Goal: Task Accomplishment & Management: Use online tool/utility

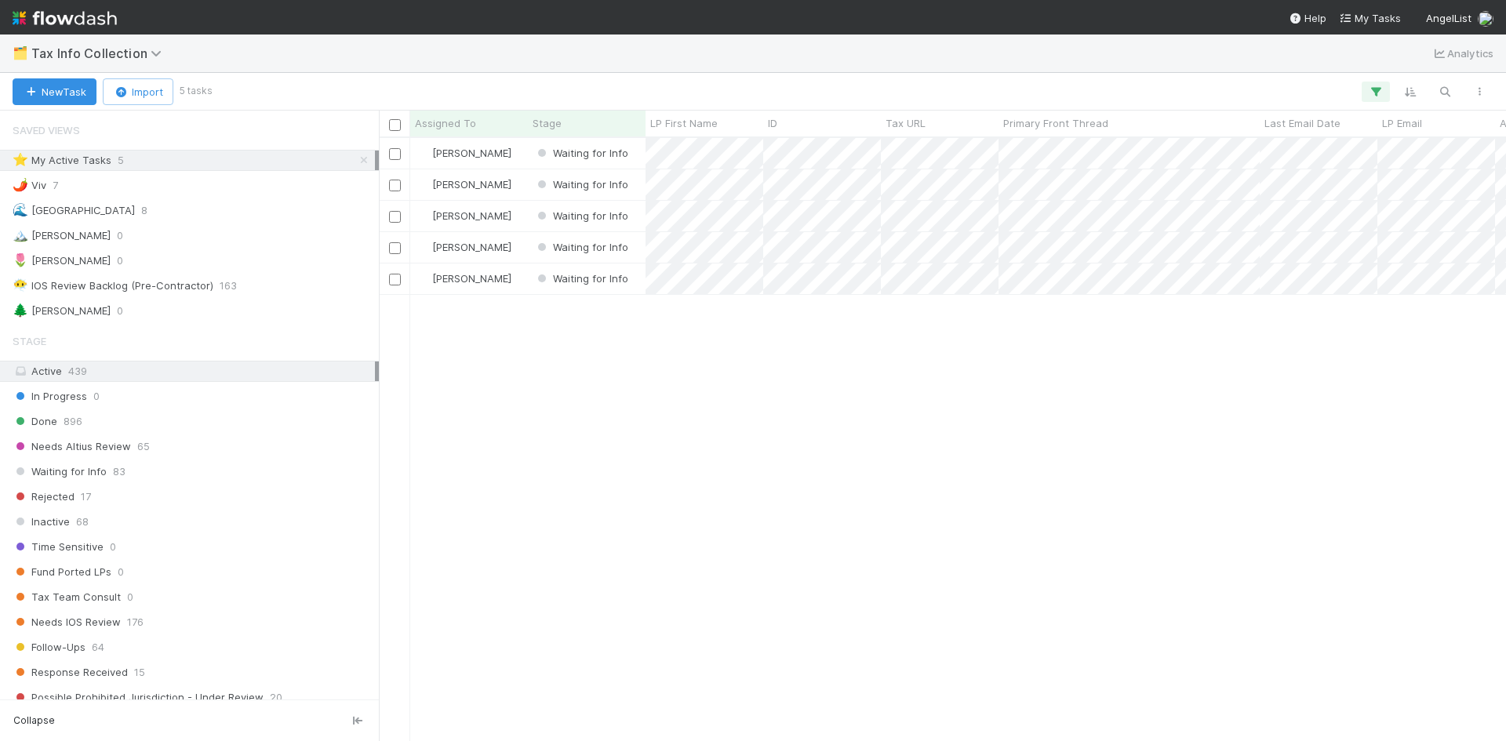
scroll to position [349, 0]
click at [817, 448] on div "William Axalan VI Waiting for Info 0 1 0 9/1/25, 9:23:08 PM 9/2/25, 5:44:01 AM …" at bounding box center [942, 439] width 1127 height 603
click at [724, 379] on div "William Axalan VI Waiting for Info 0 1 0 9/1/25, 9:23:08 PM 9/2/25, 5:44:01 AM …" at bounding box center [942, 439] width 1127 height 603
click at [717, 362] on div "William Axalan VI Waiting for Info 0 1 0 9/1/25, 9:23:08 PM 9/2/25, 5:44:01 AM …" at bounding box center [942, 439] width 1127 height 603
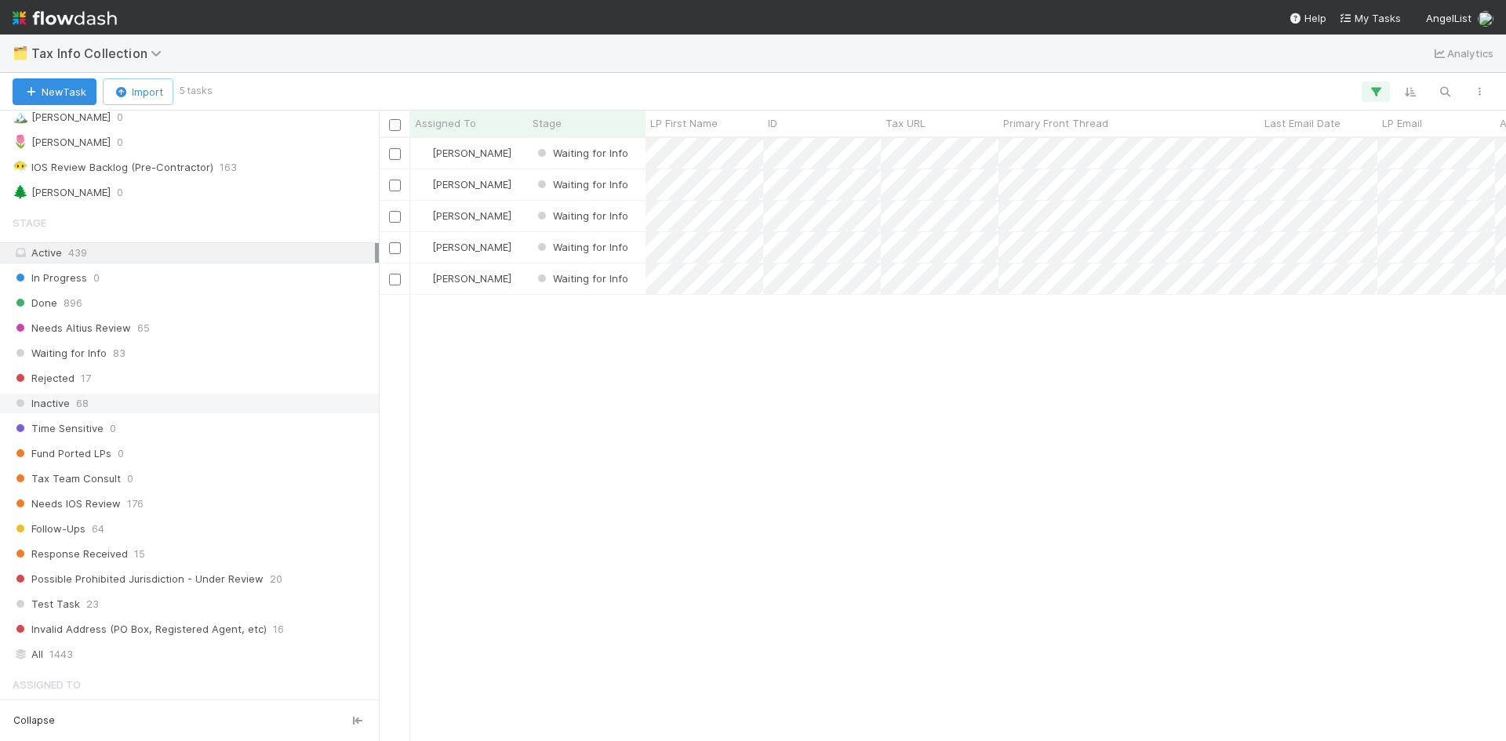
scroll to position [157, 0]
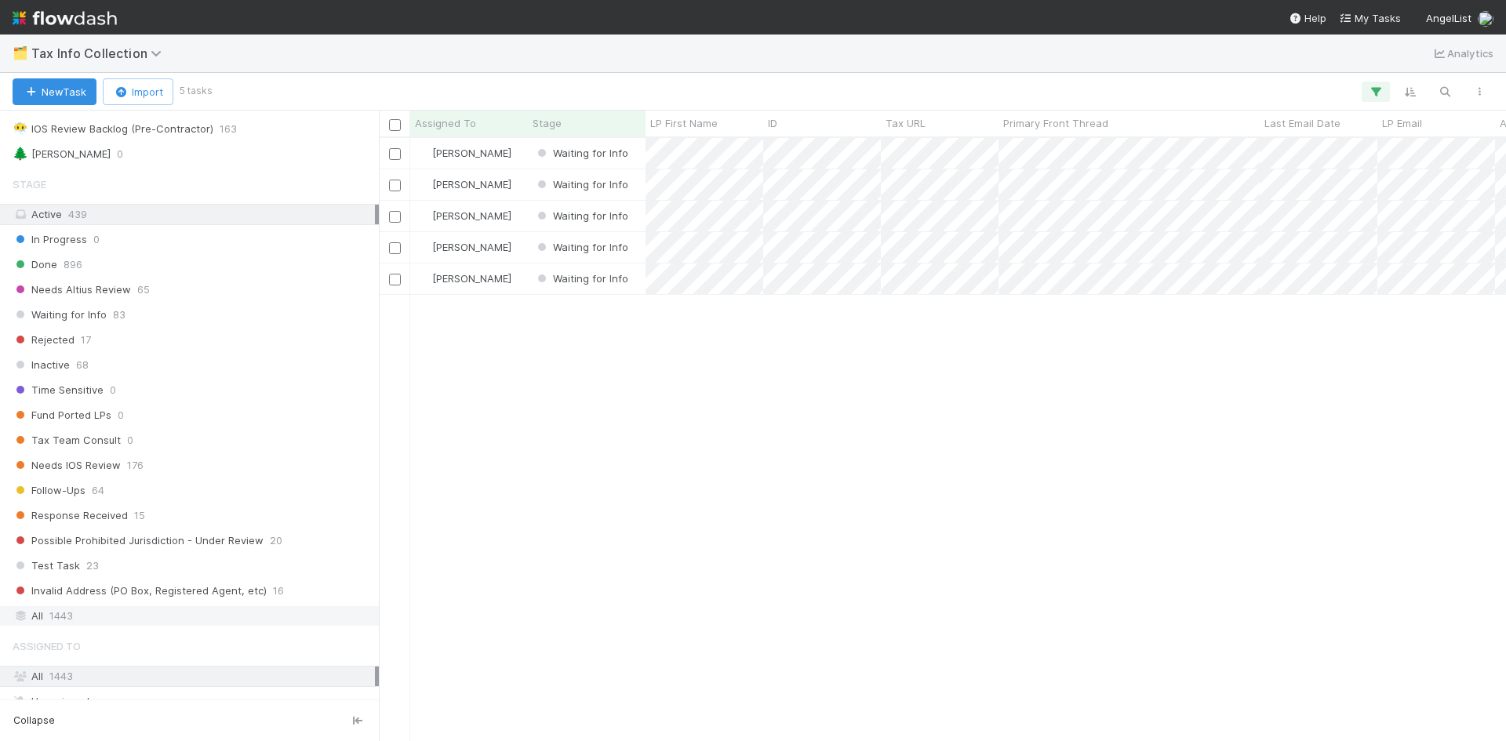
click at [75, 614] on div "All 1443" at bounding box center [194, 616] width 362 height 20
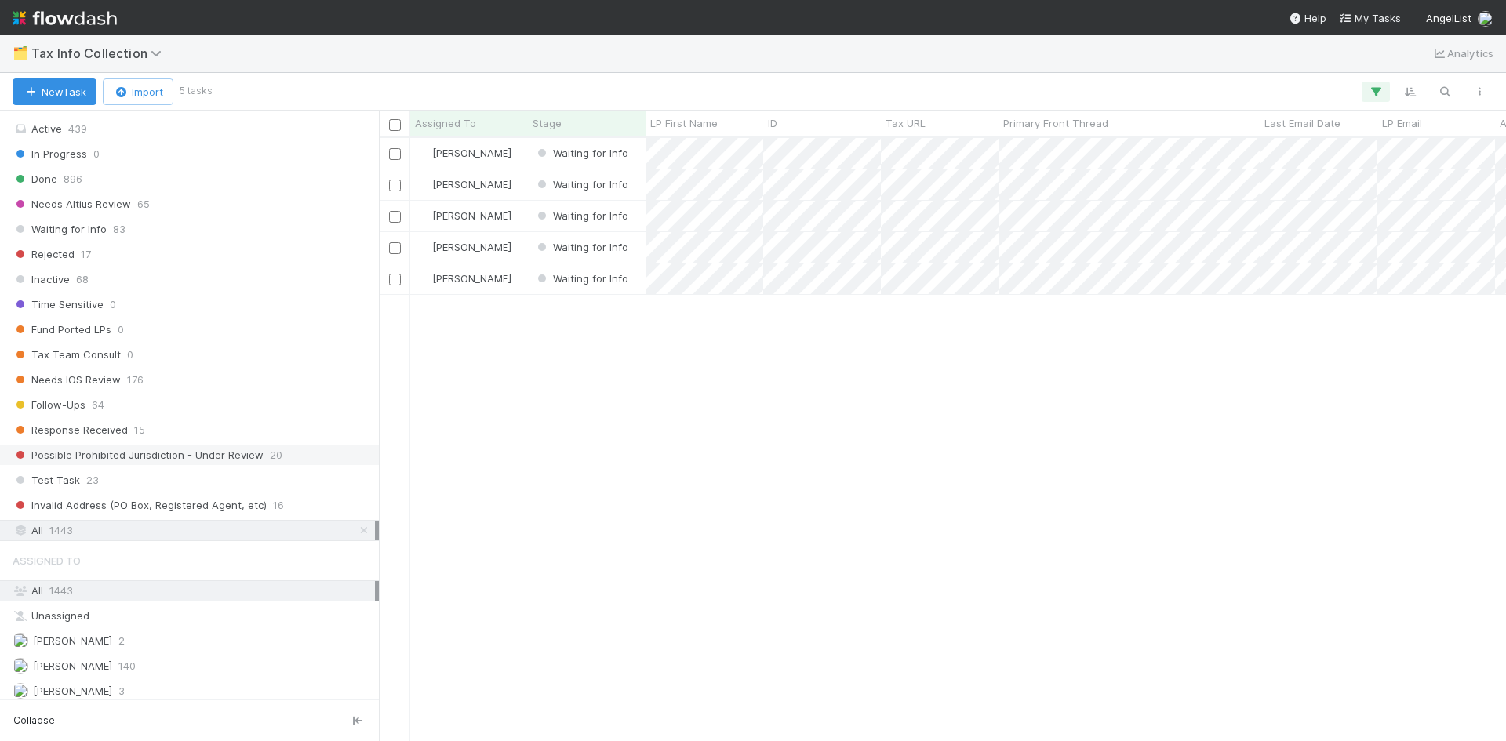
scroll to position [349, 0]
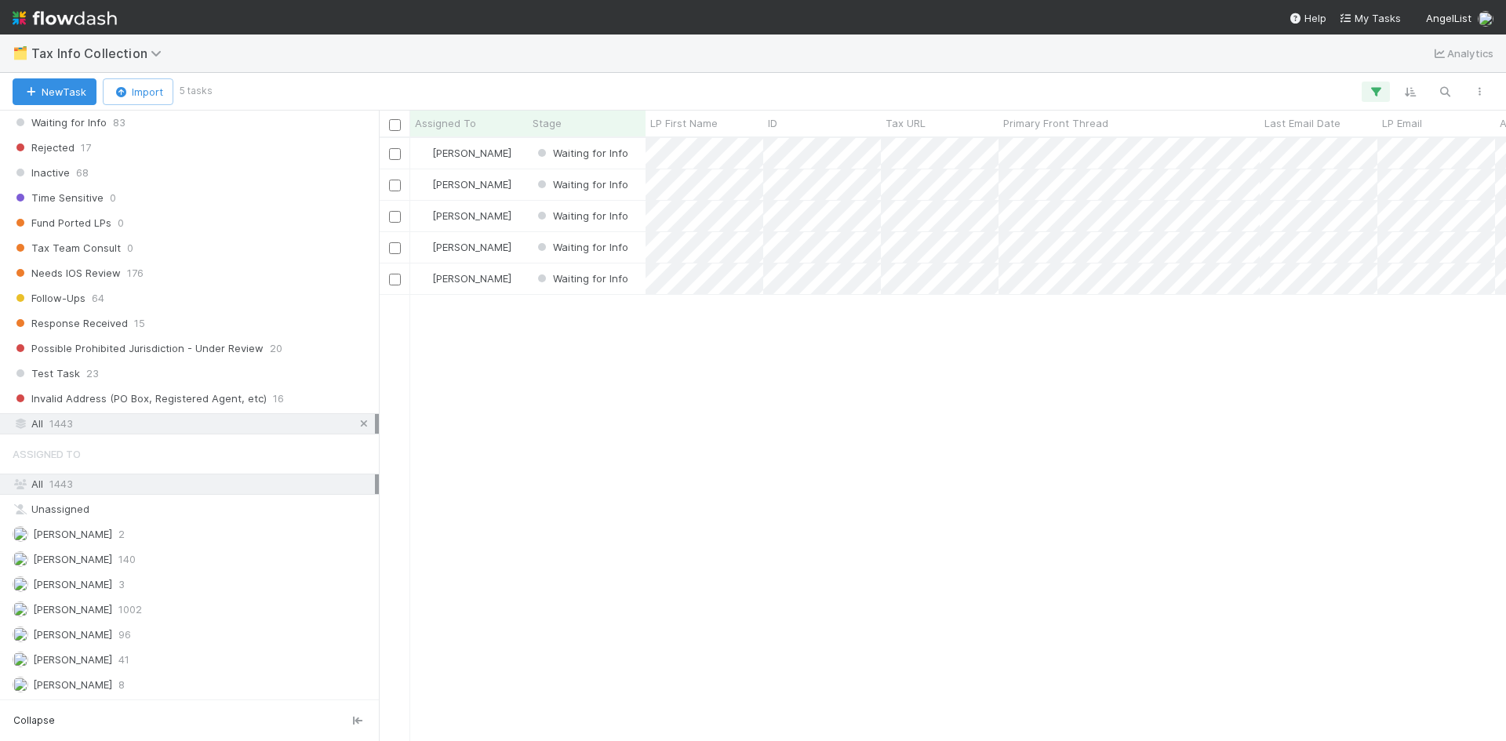
click at [356, 427] on icon at bounding box center [364, 424] width 16 height 10
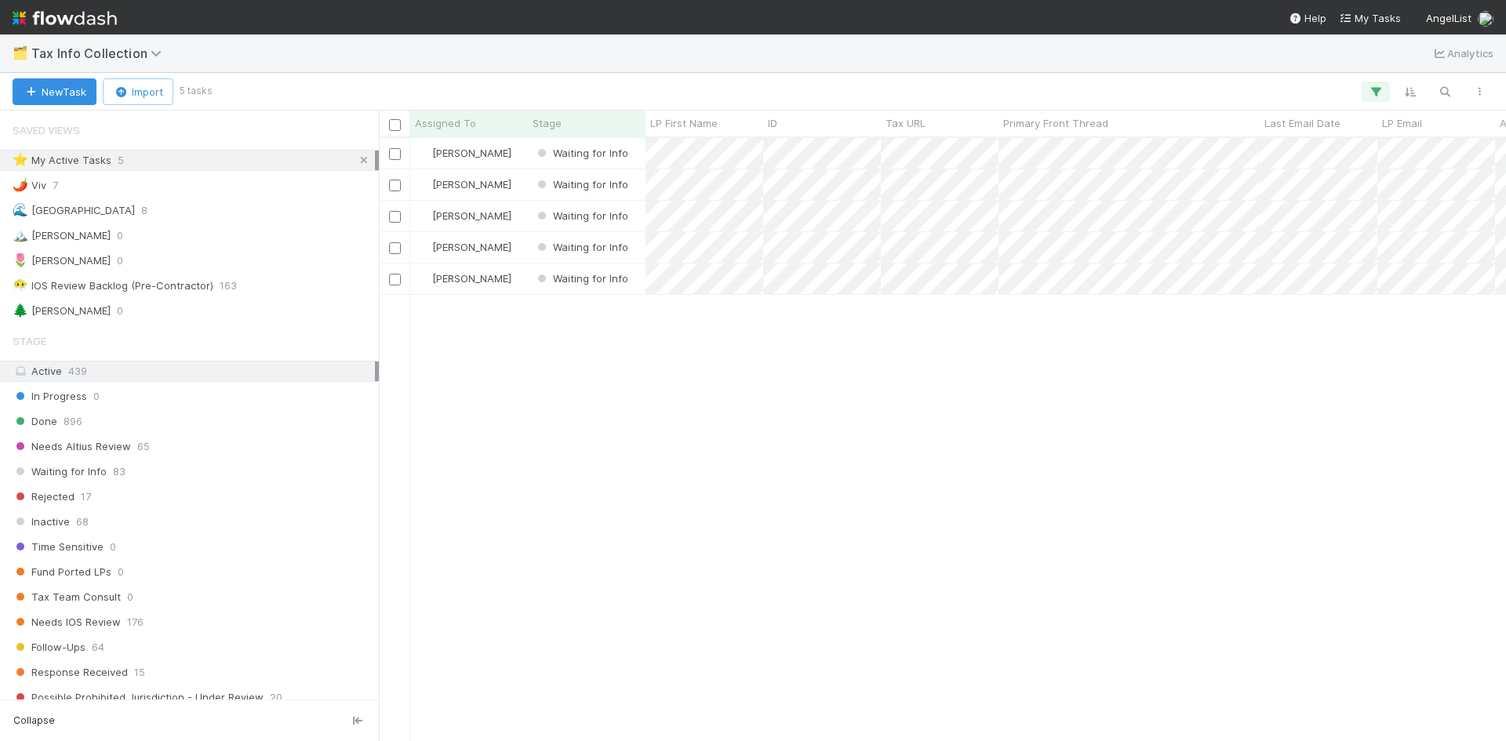
click at [356, 160] on icon at bounding box center [364, 160] width 16 height 10
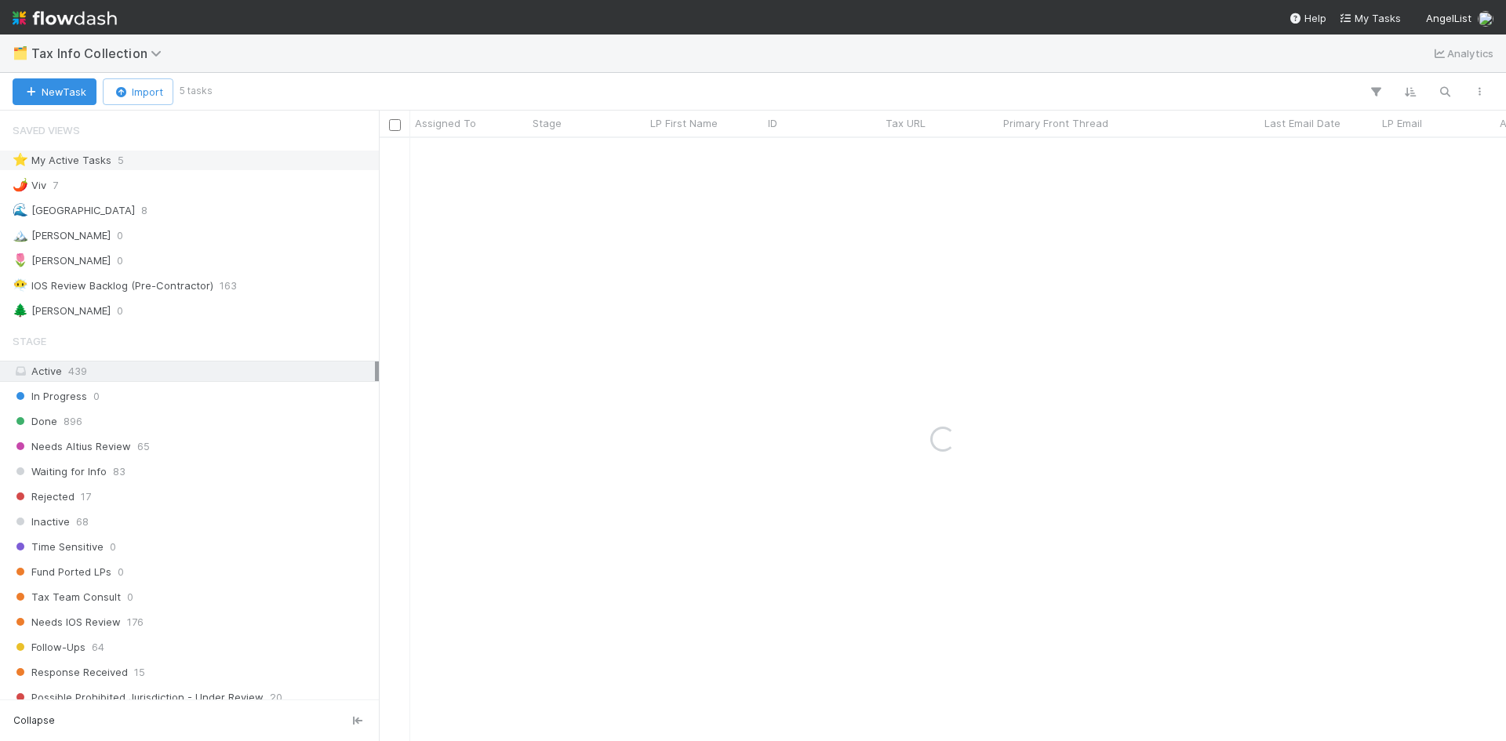
scroll to position [349, 0]
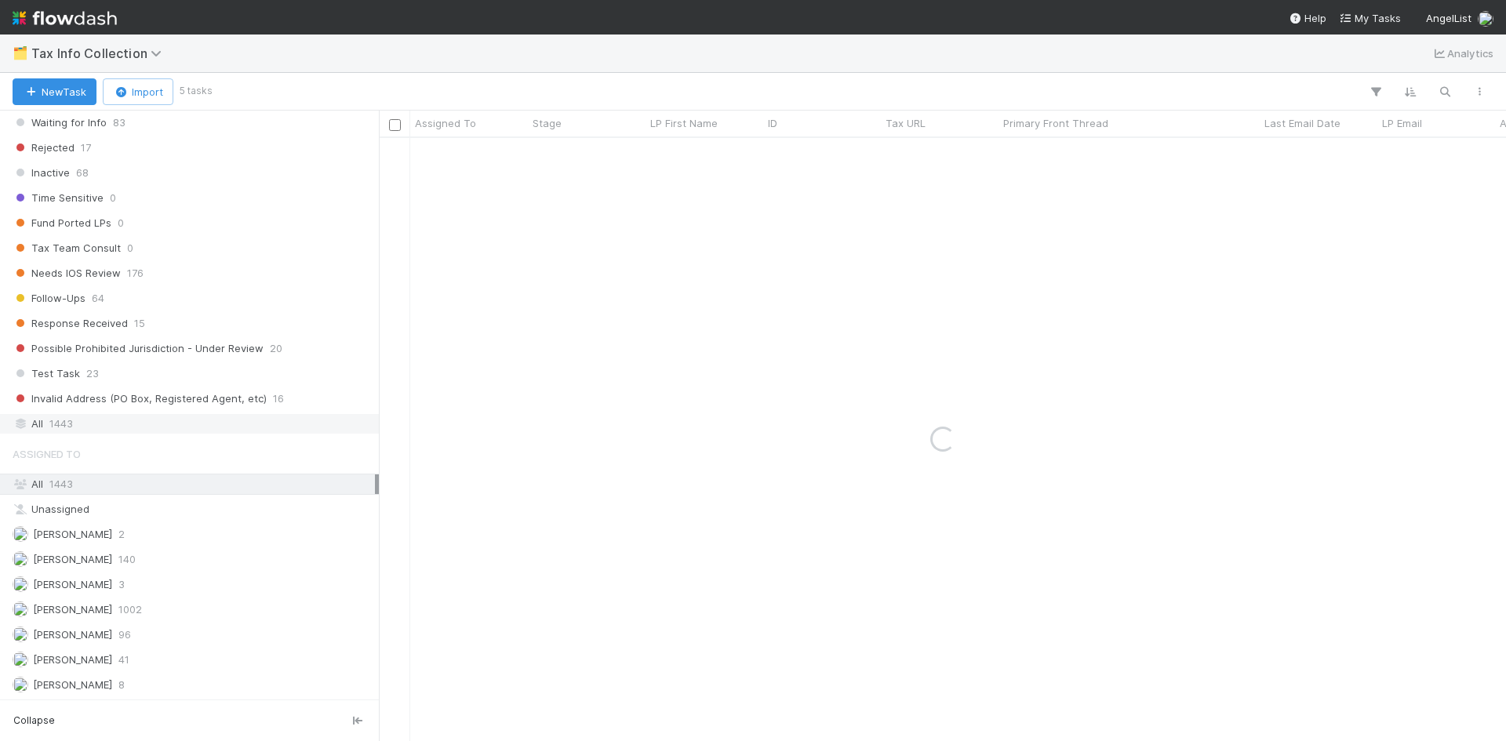
click at [118, 423] on div "All 1443" at bounding box center [194, 424] width 362 height 20
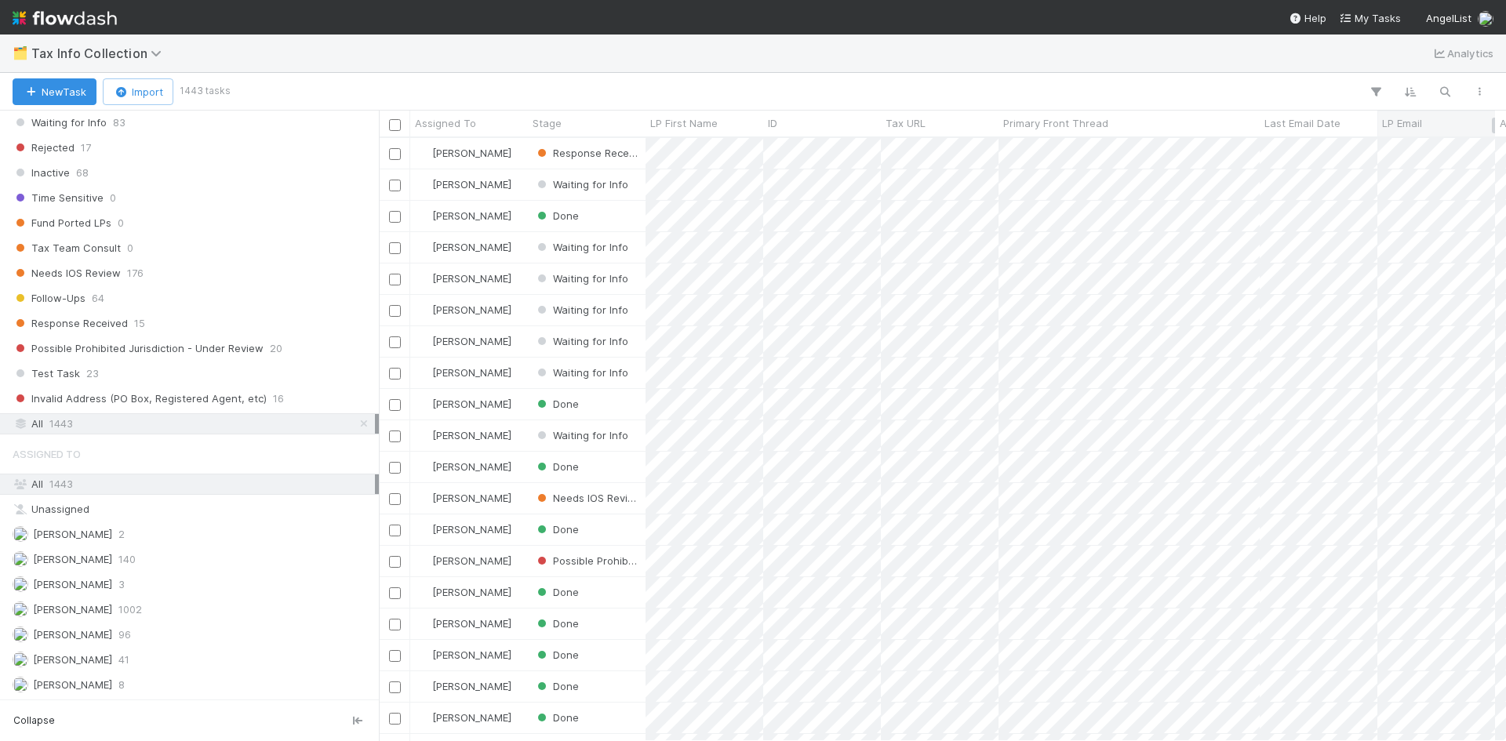
scroll to position [592, 1116]
click at [1444, 92] on icon "button" at bounding box center [1445, 92] width 16 height 14
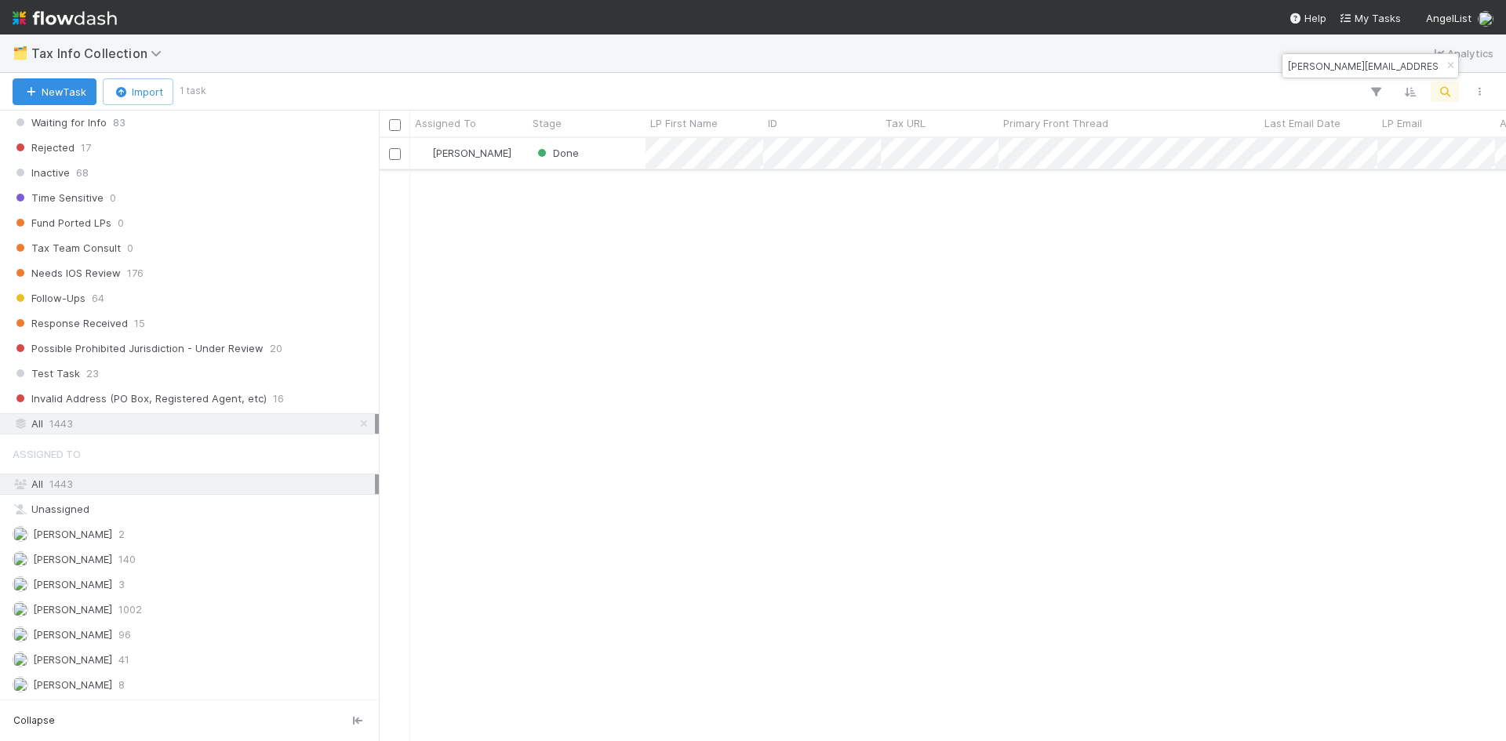
type input "raveen.sastry@gmail.com"
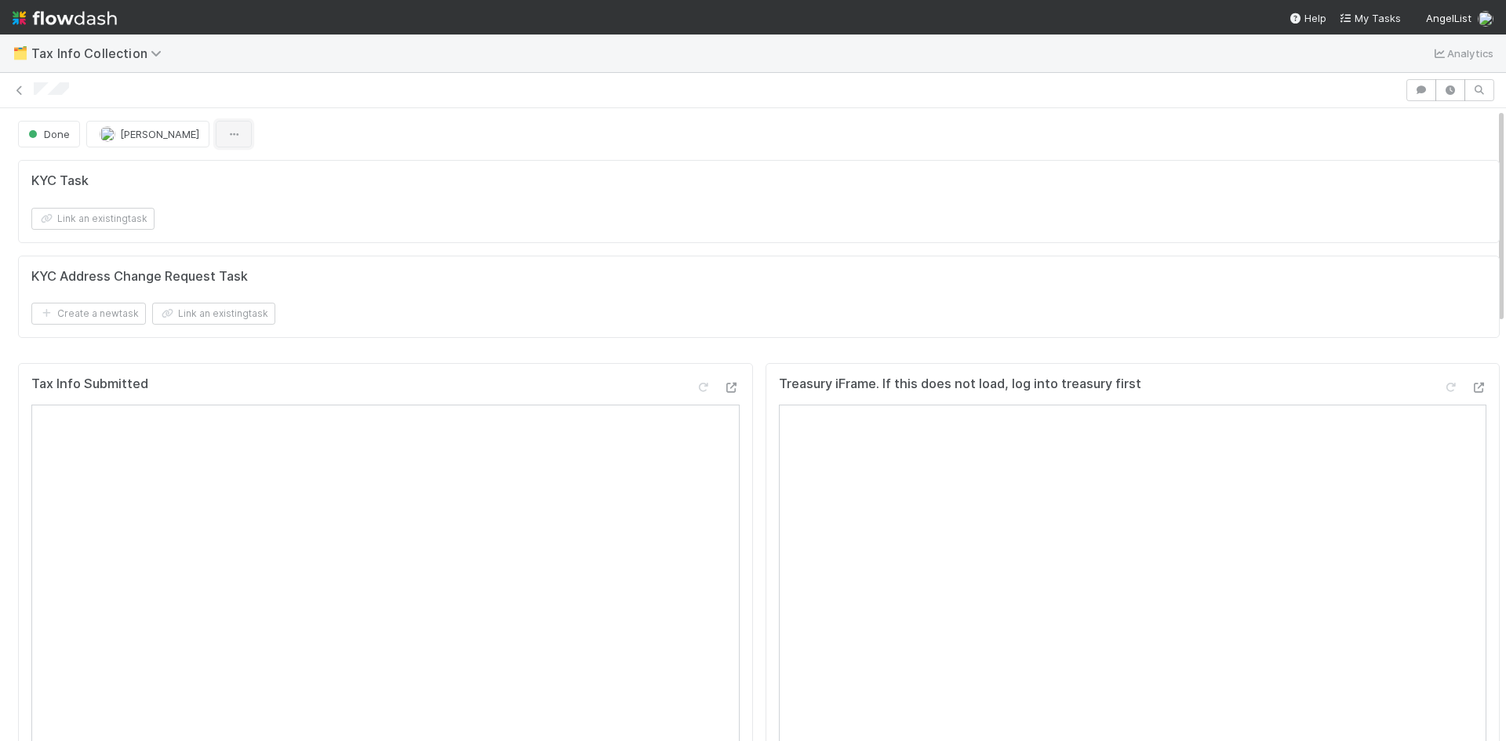
click at [234, 136] on icon "button" at bounding box center [234, 134] width 16 height 10
drag, startPoint x: 547, startPoint y: 133, endPoint x: 728, endPoint y: 137, distance: 181.3
click at [551, 133] on div "Duplicate Delete" at bounding box center [753, 370] width 1506 height 741
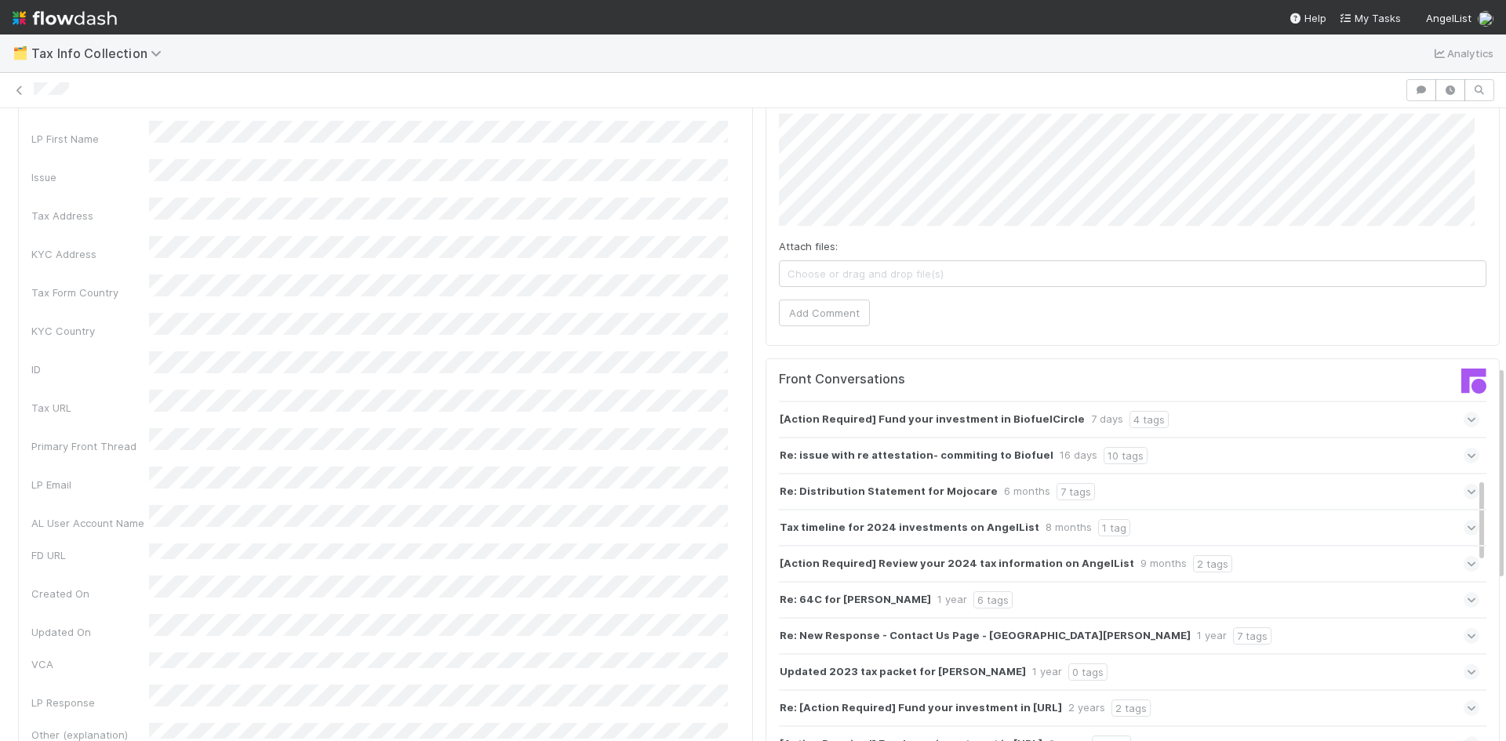
scroll to position [78, 0]
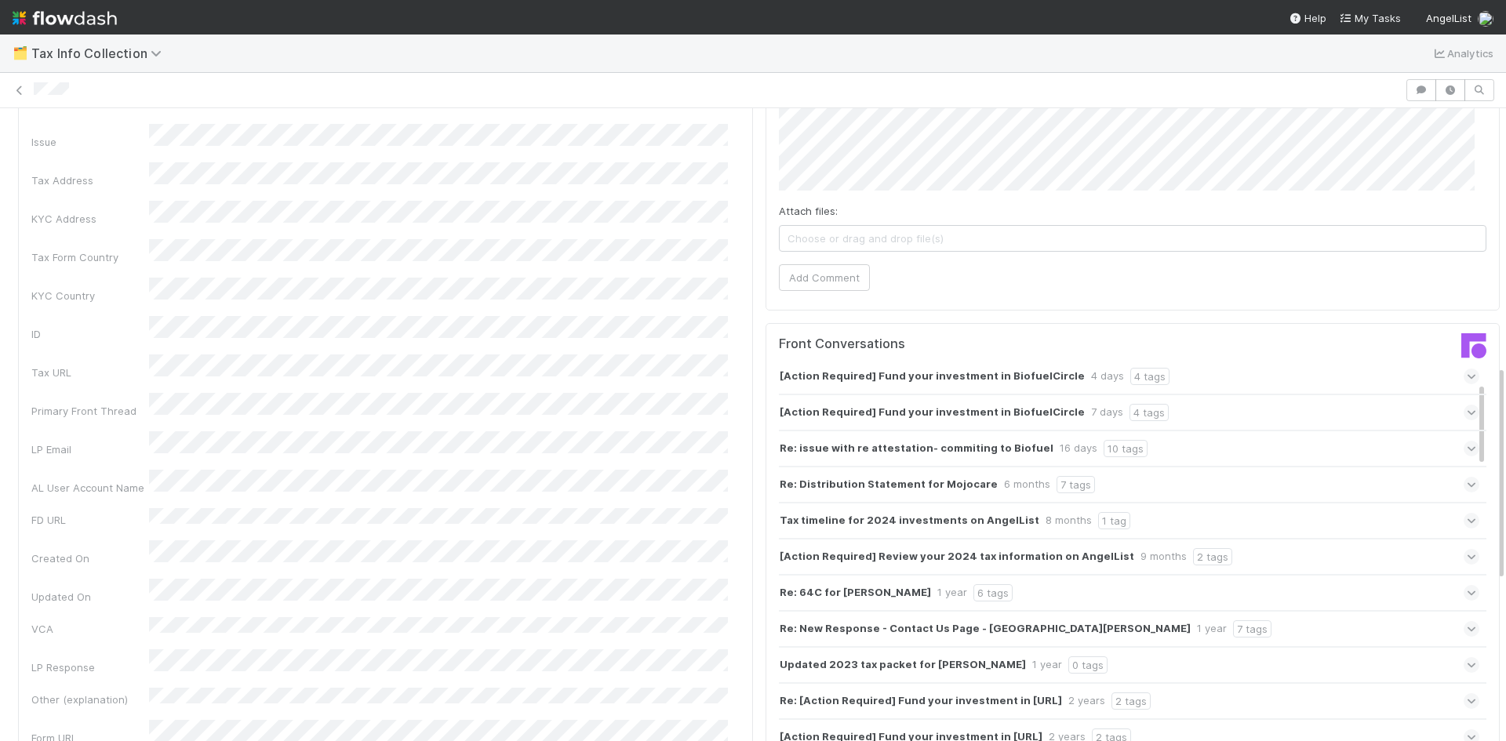
drag, startPoint x: 1391, startPoint y: 366, endPoint x: 1398, endPoint y: 380, distance: 15.8
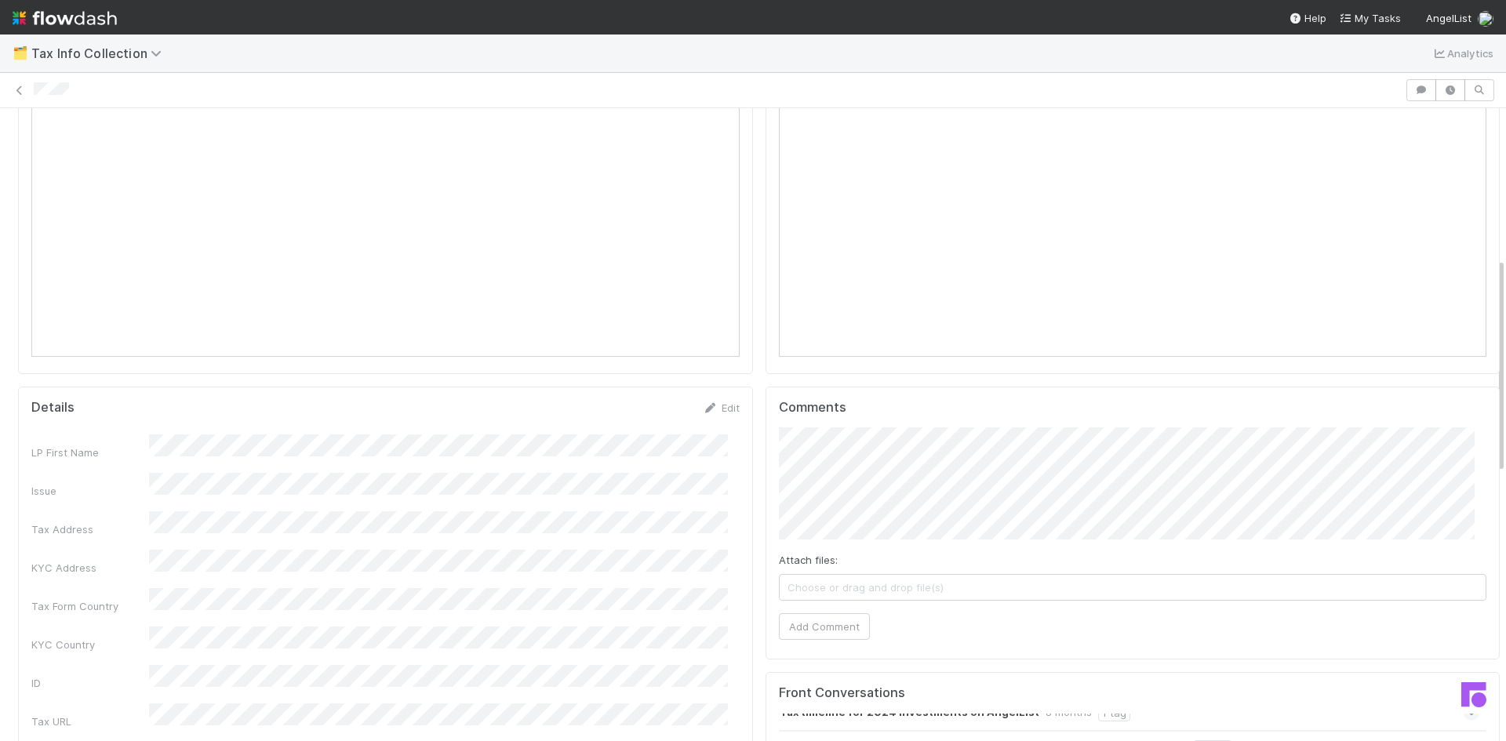
scroll to position [12, 0]
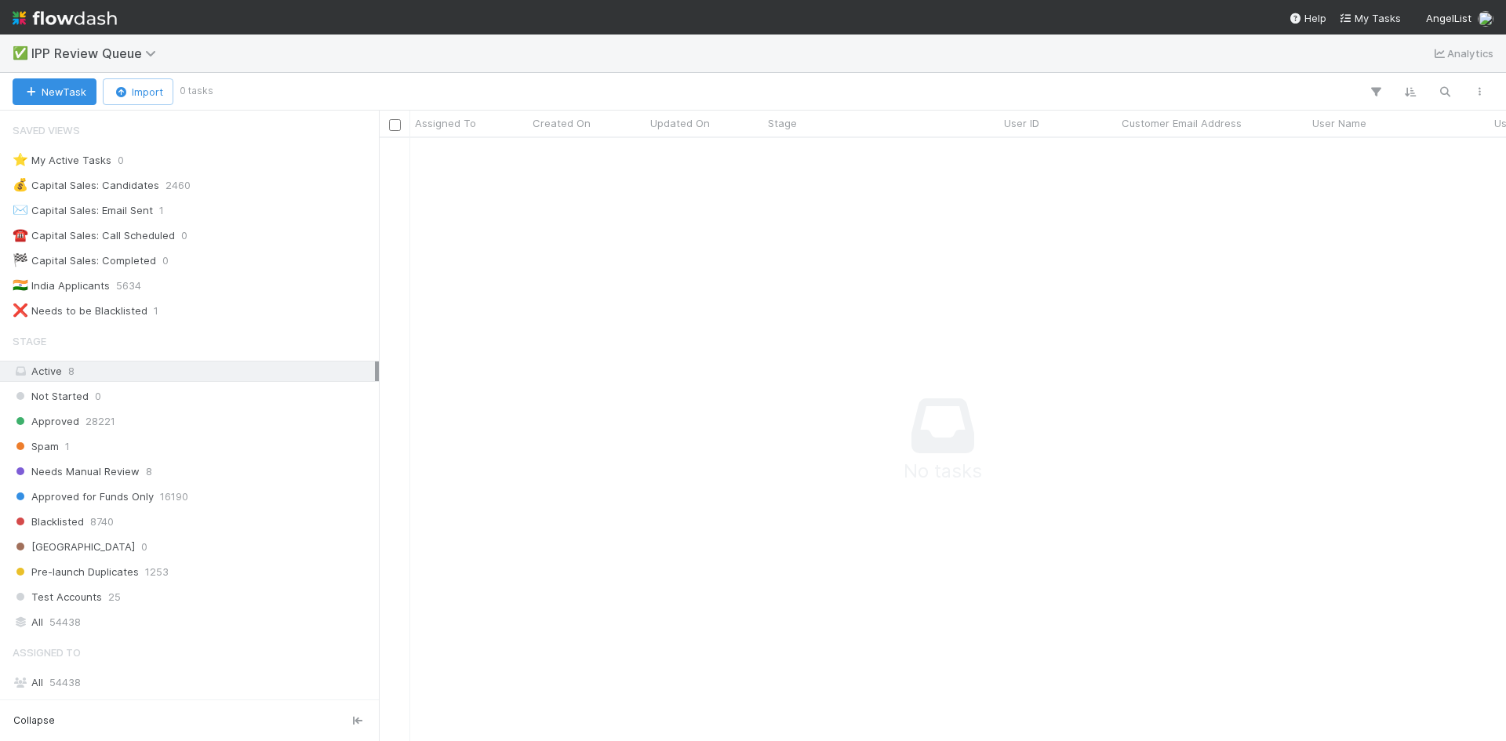
scroll to position [198, 0]
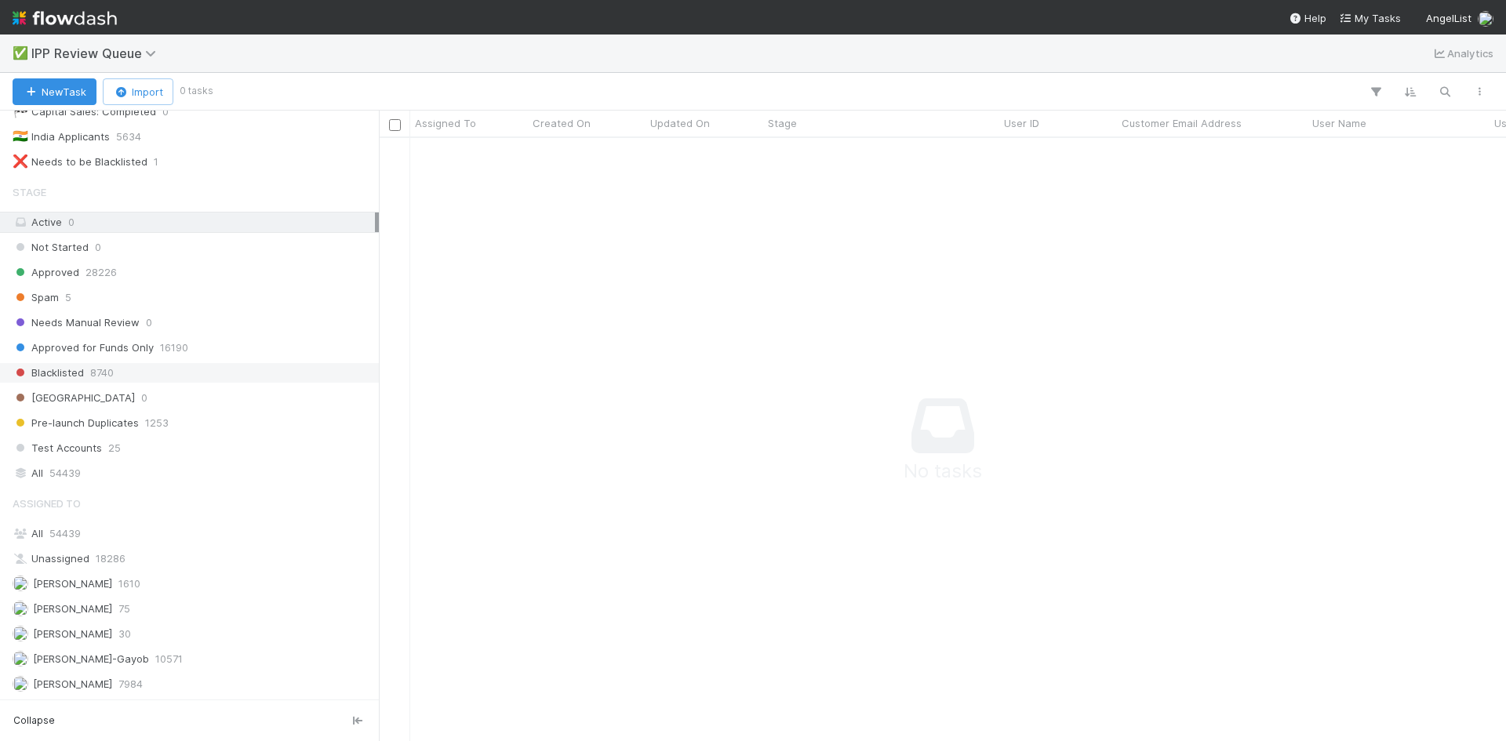
scroll to position [42, 0]
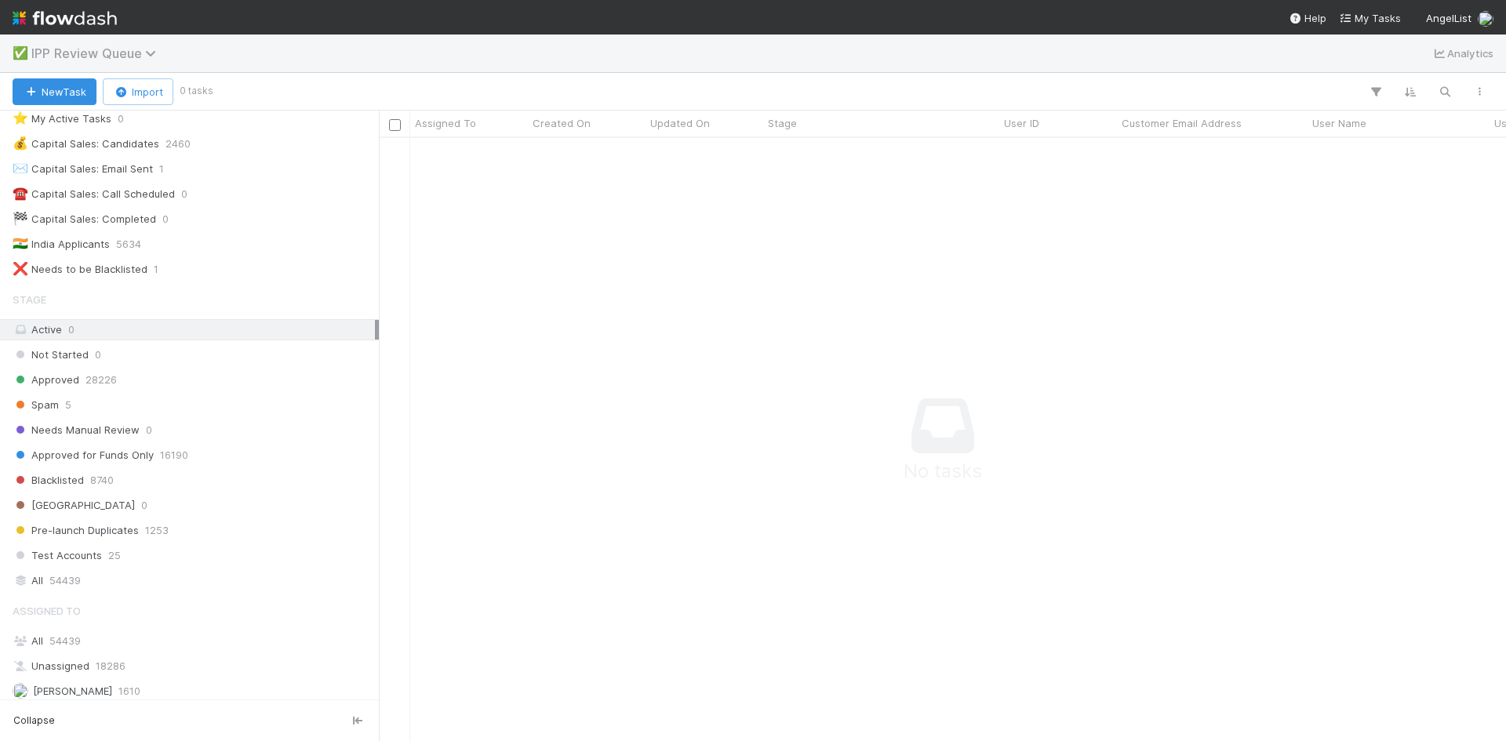
click at [158, 52] on icon at bounding box center [153, 53] width 16 height 13
click at [531, 246] on div "Search workflows" at bounding box center [753, 370] width 1506 height 741
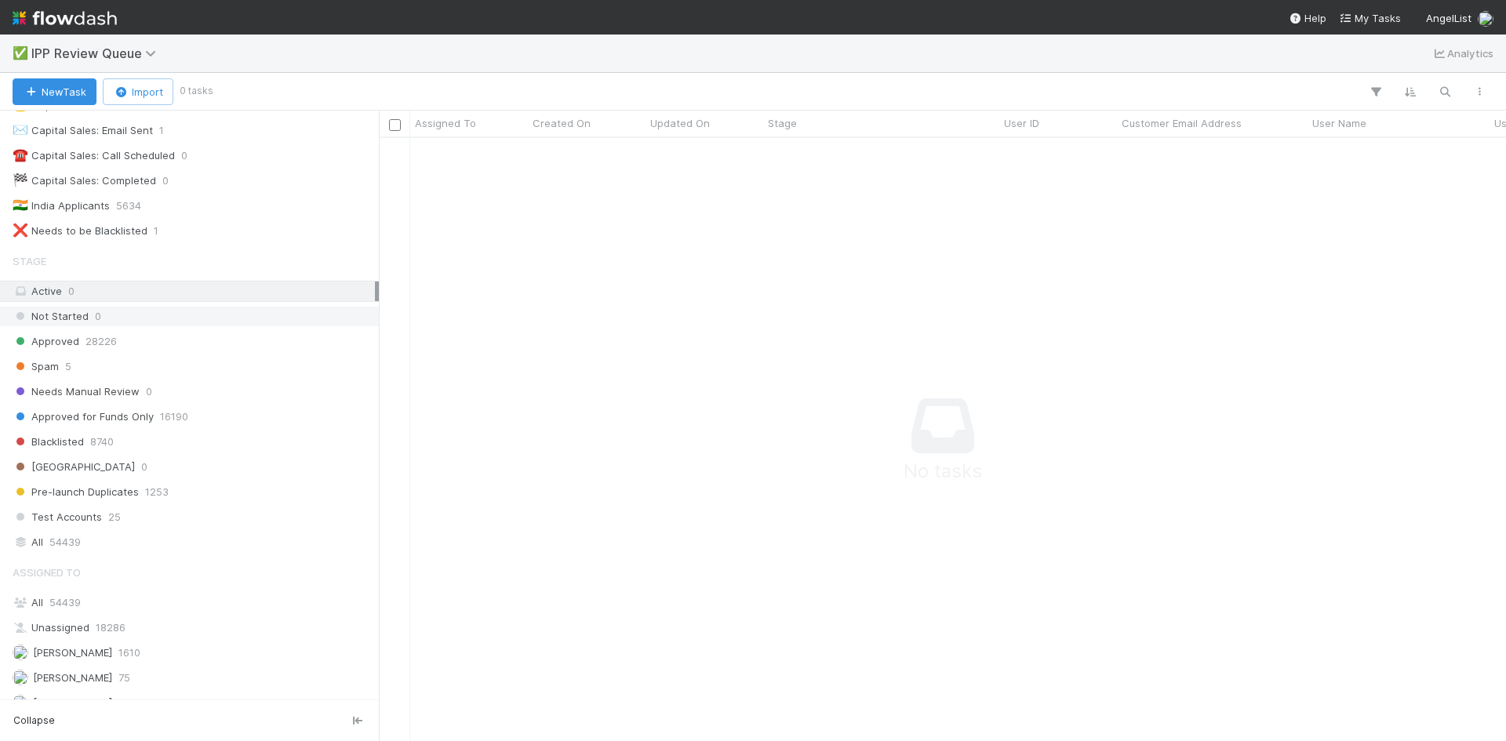
scroll to position [198, 0]
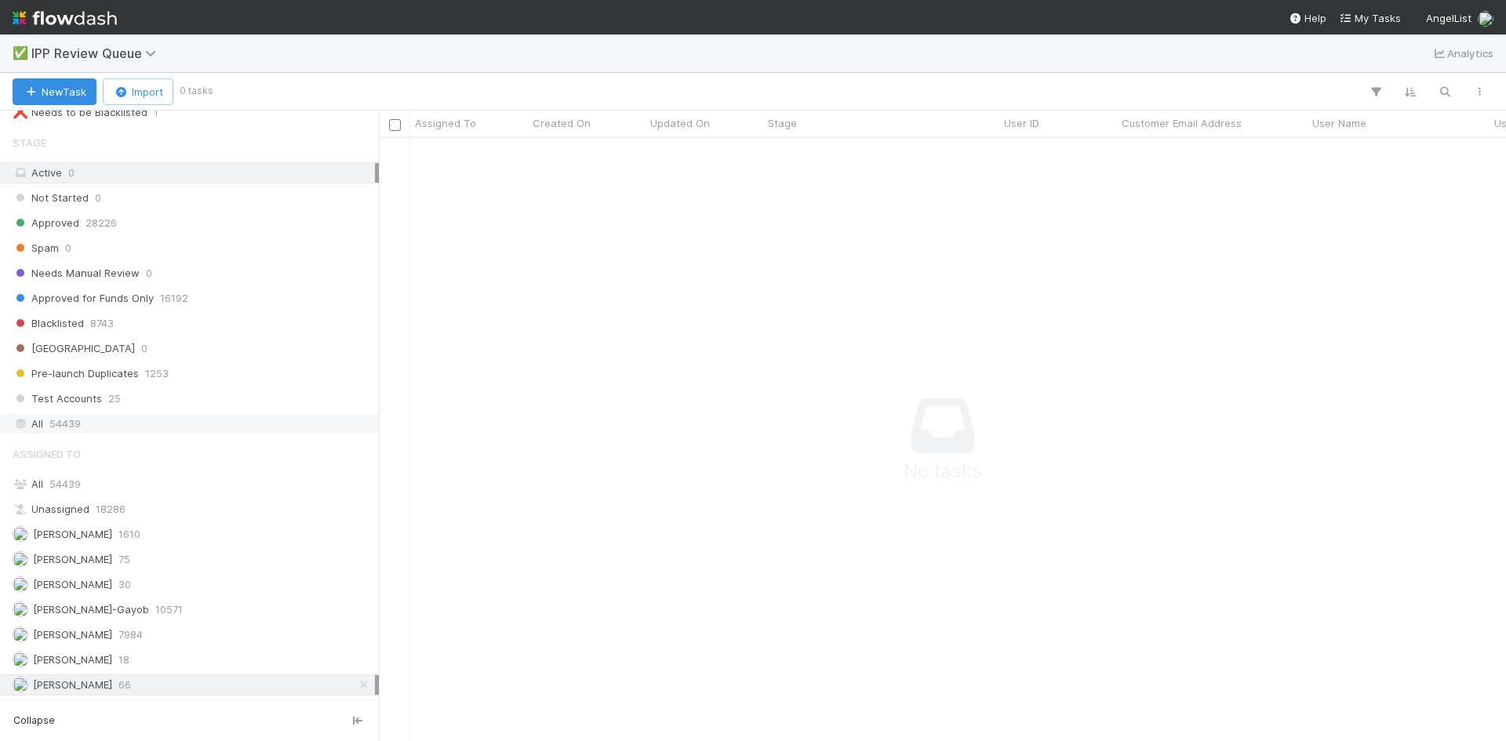
click at [81, 429] on span "54439" at bounding box center [64, 424] width 31 height 20
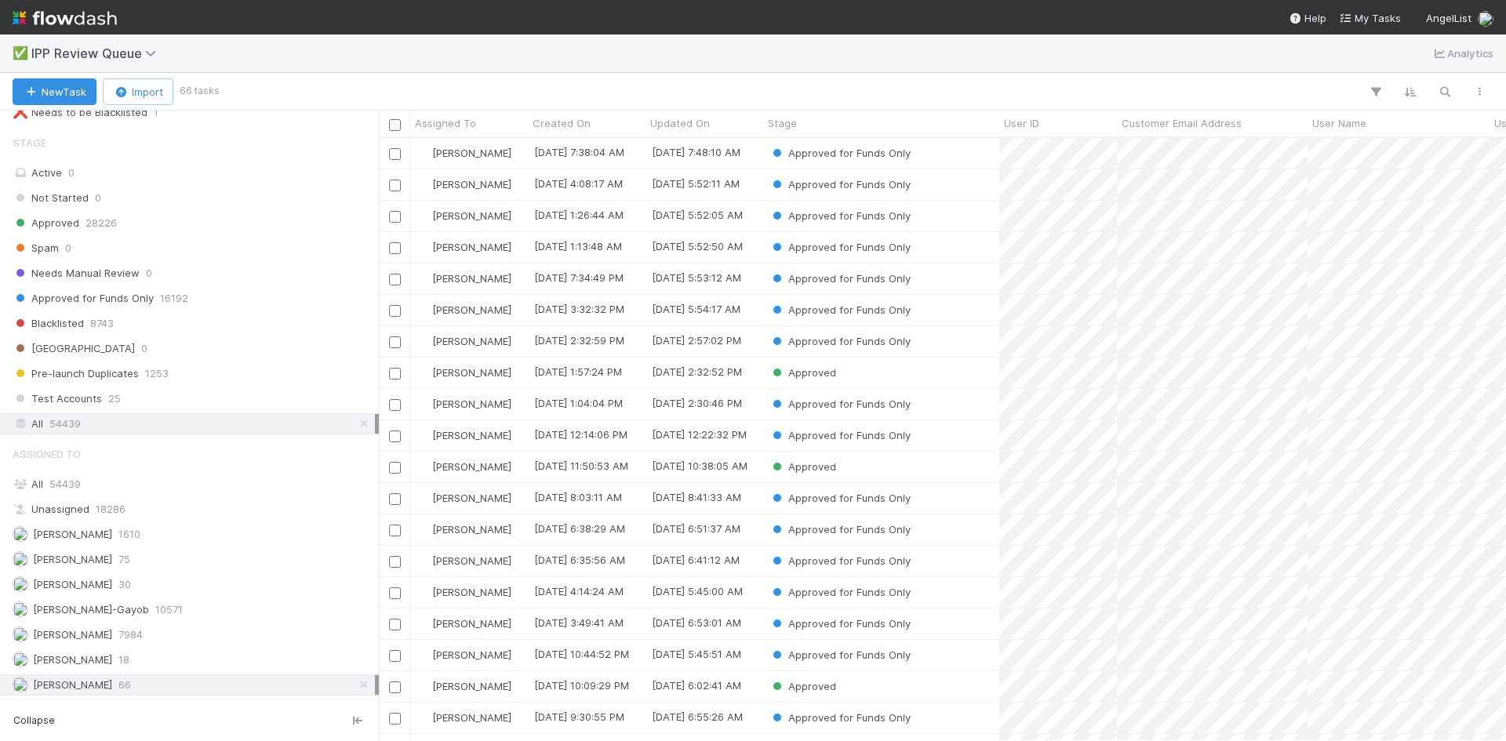
scroll to position [592, 1116]
click at [1441, 90] on icon "button" at bounding box center [1445, 92] width 16 height 14
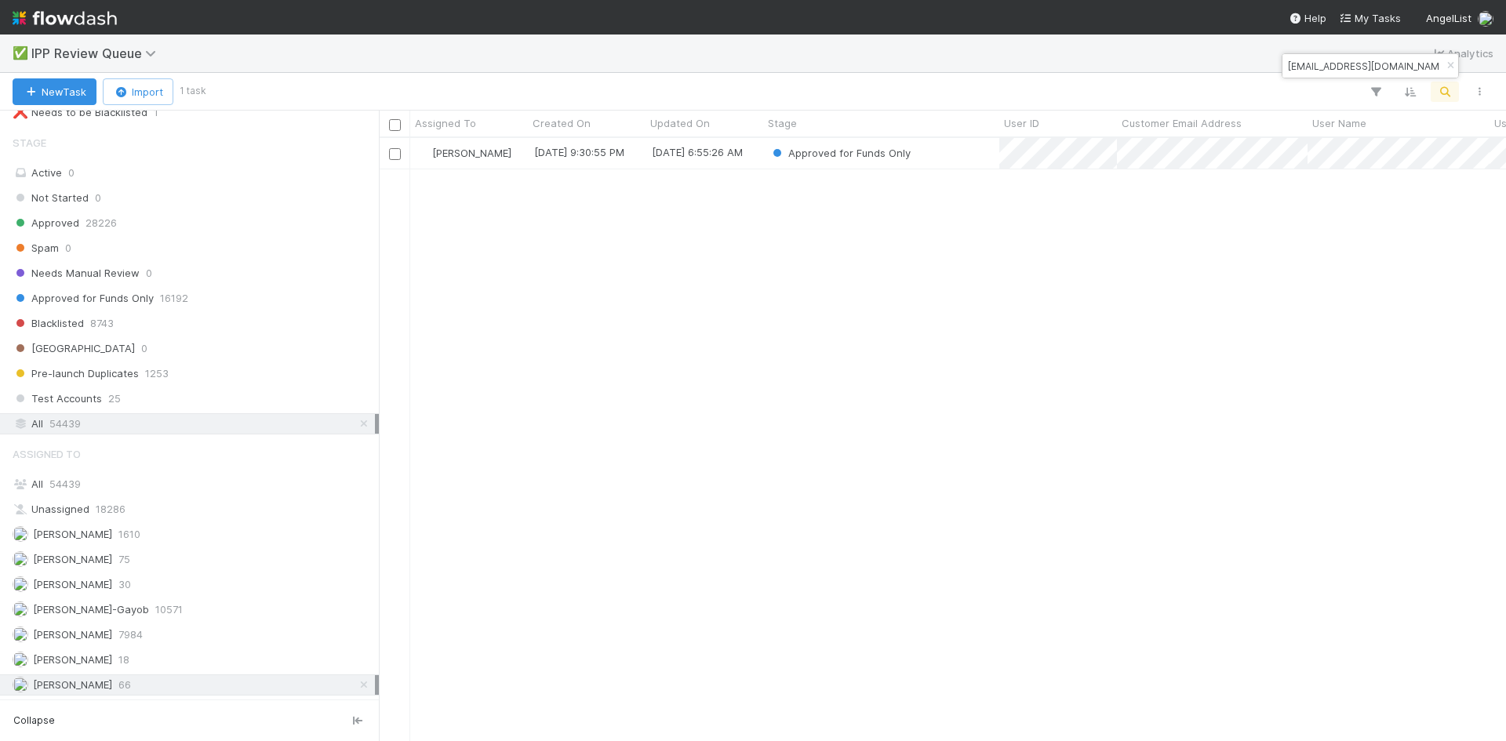
type input "deyhim@gmail.com"
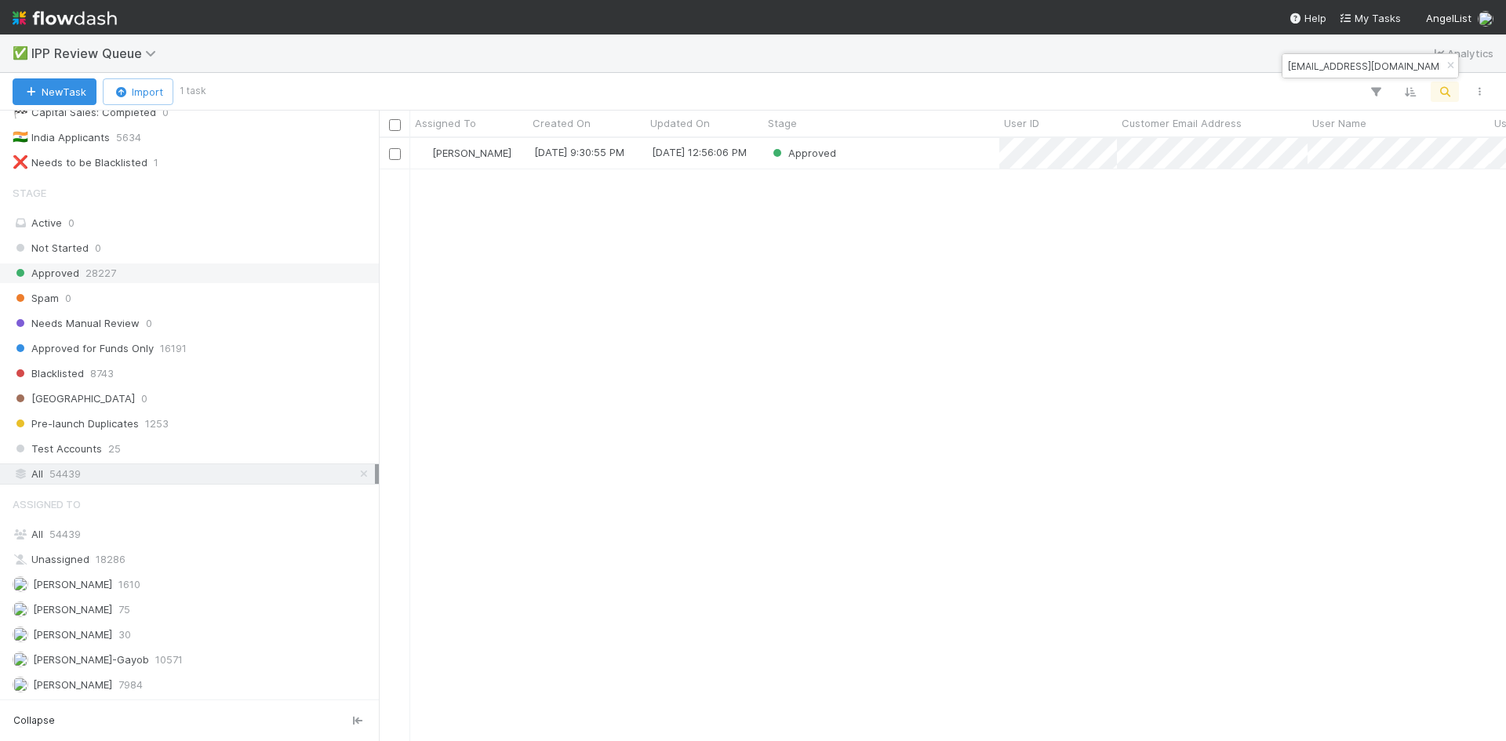
scroll to position [0, 0]
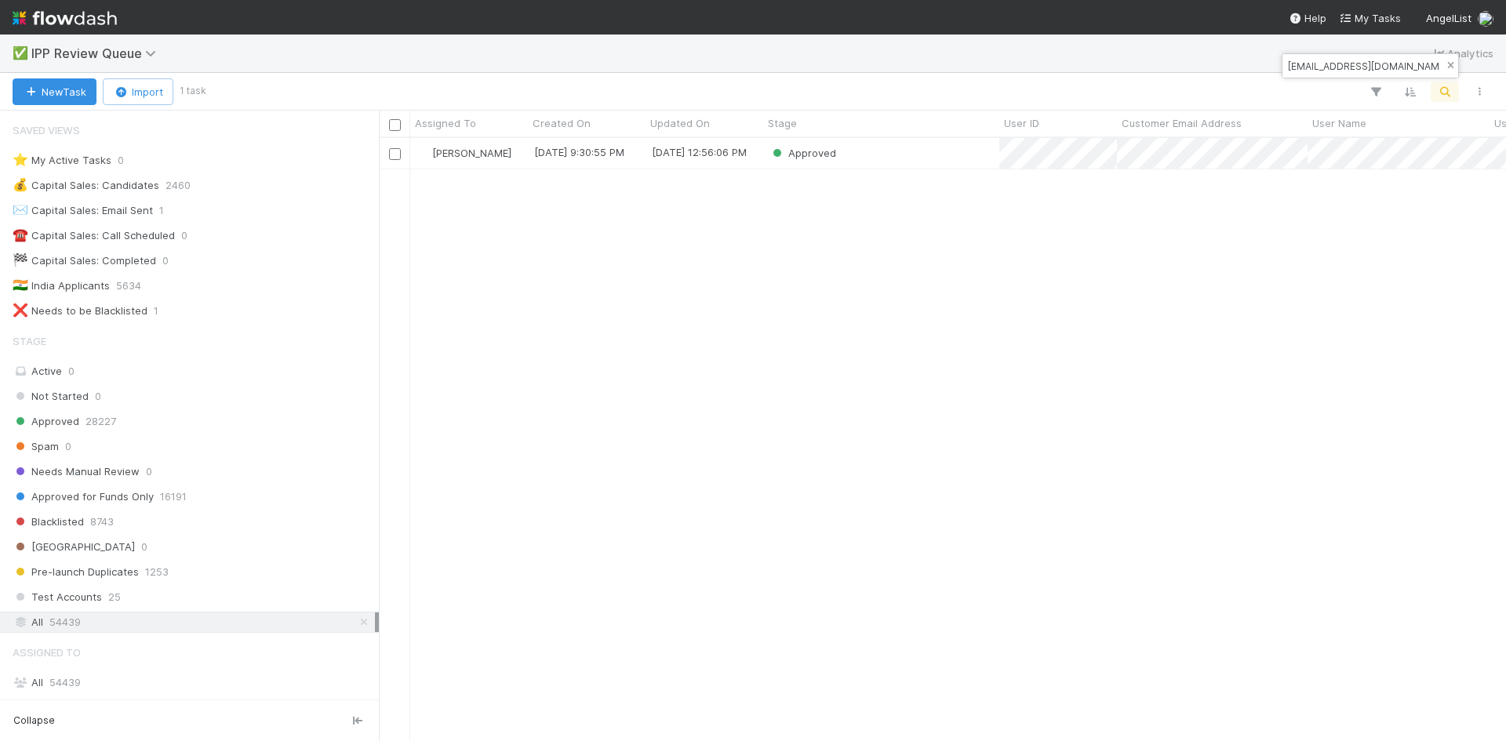
click at [1452, 64] on icon "button" at bounding box center [1451, 65] width 16 height 9
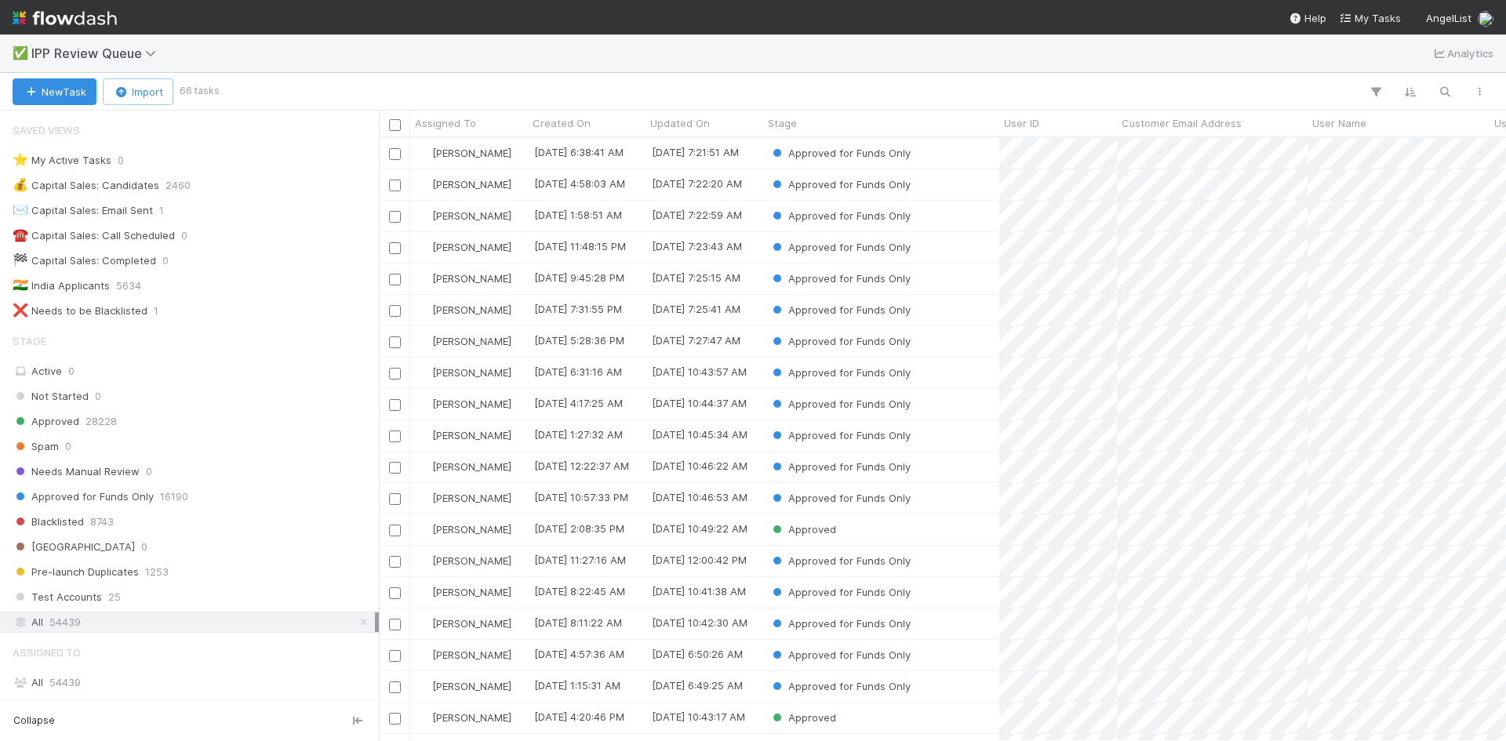
scroll to position [1480, 0]
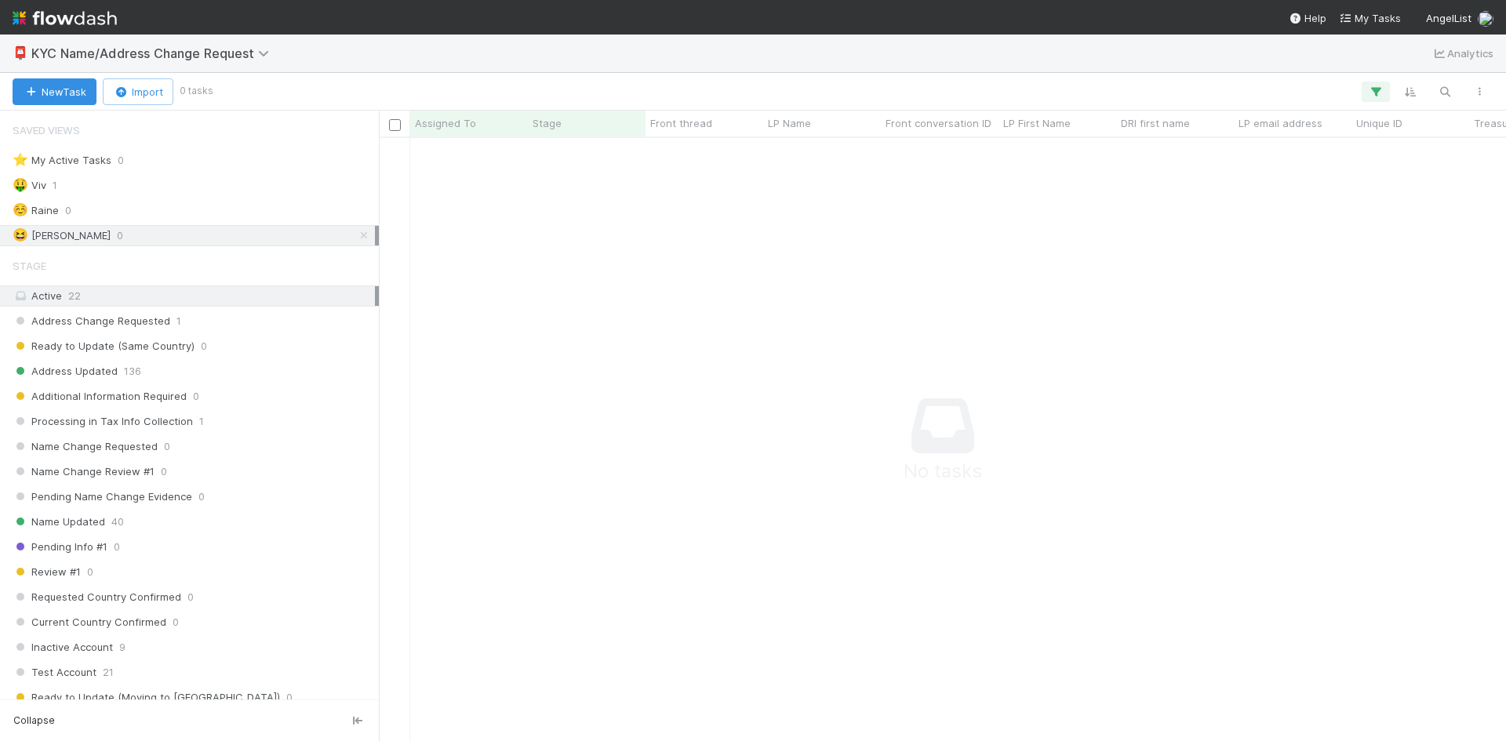
scroll to position [580, 1116]
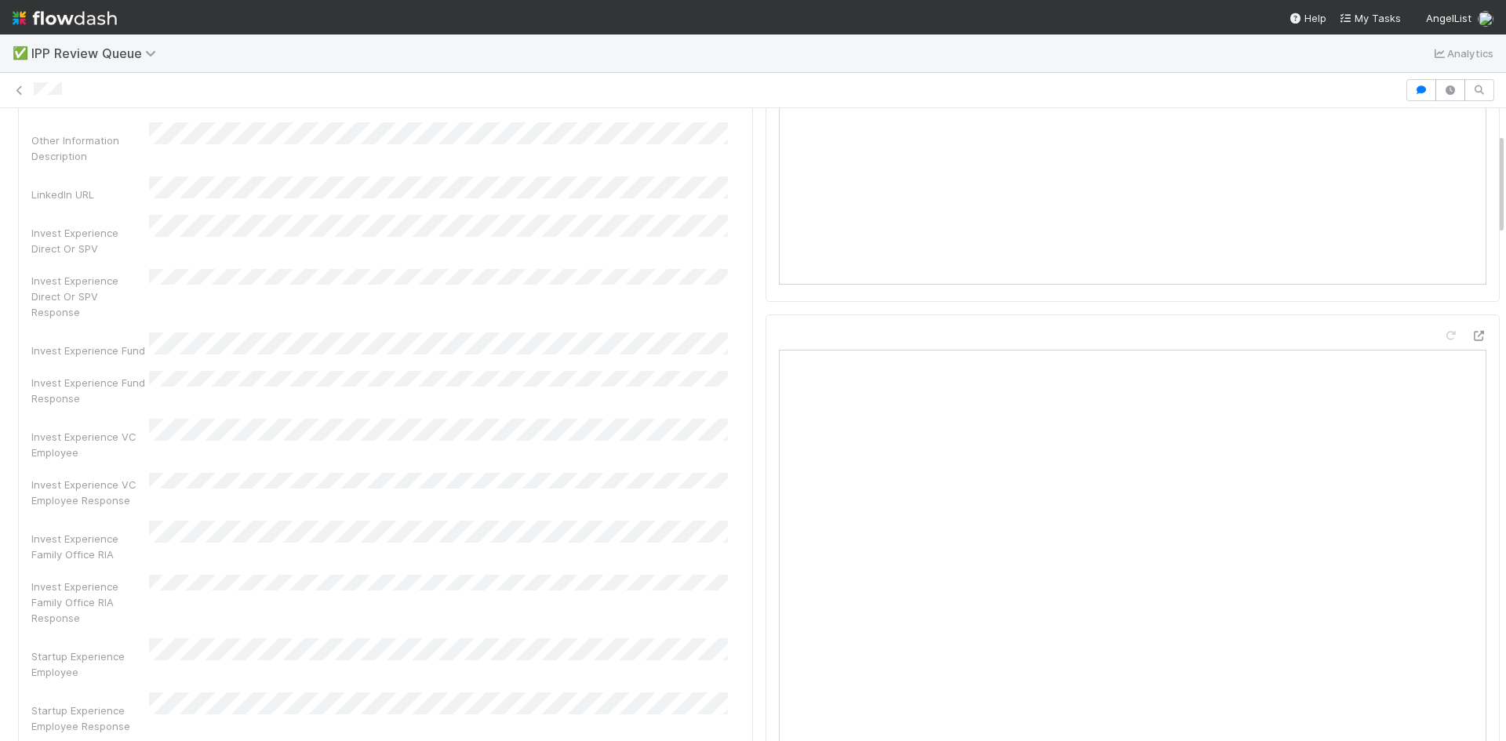
scroll to position [157, 0]
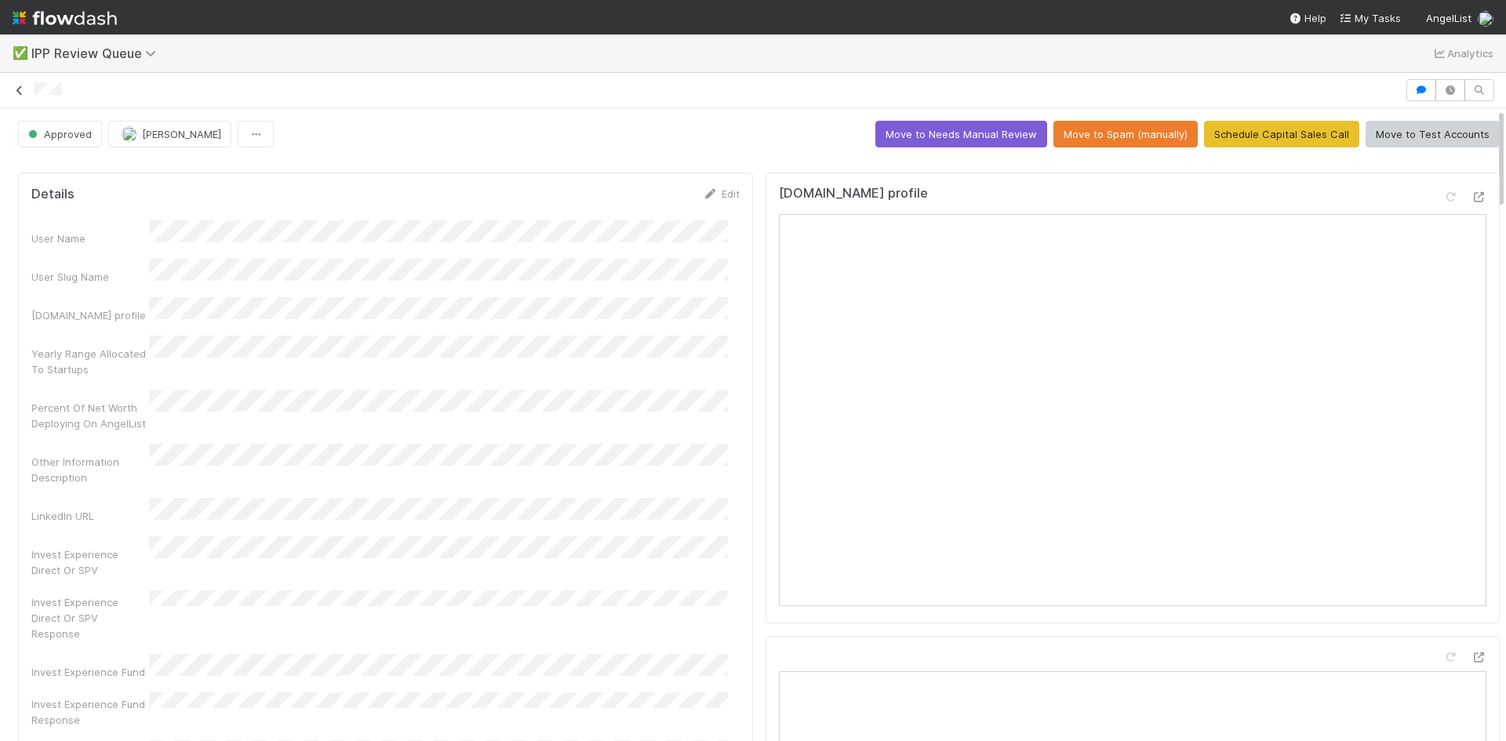
click at [18, 87] on icon at bounding box center [20, 91] width 16 height 10
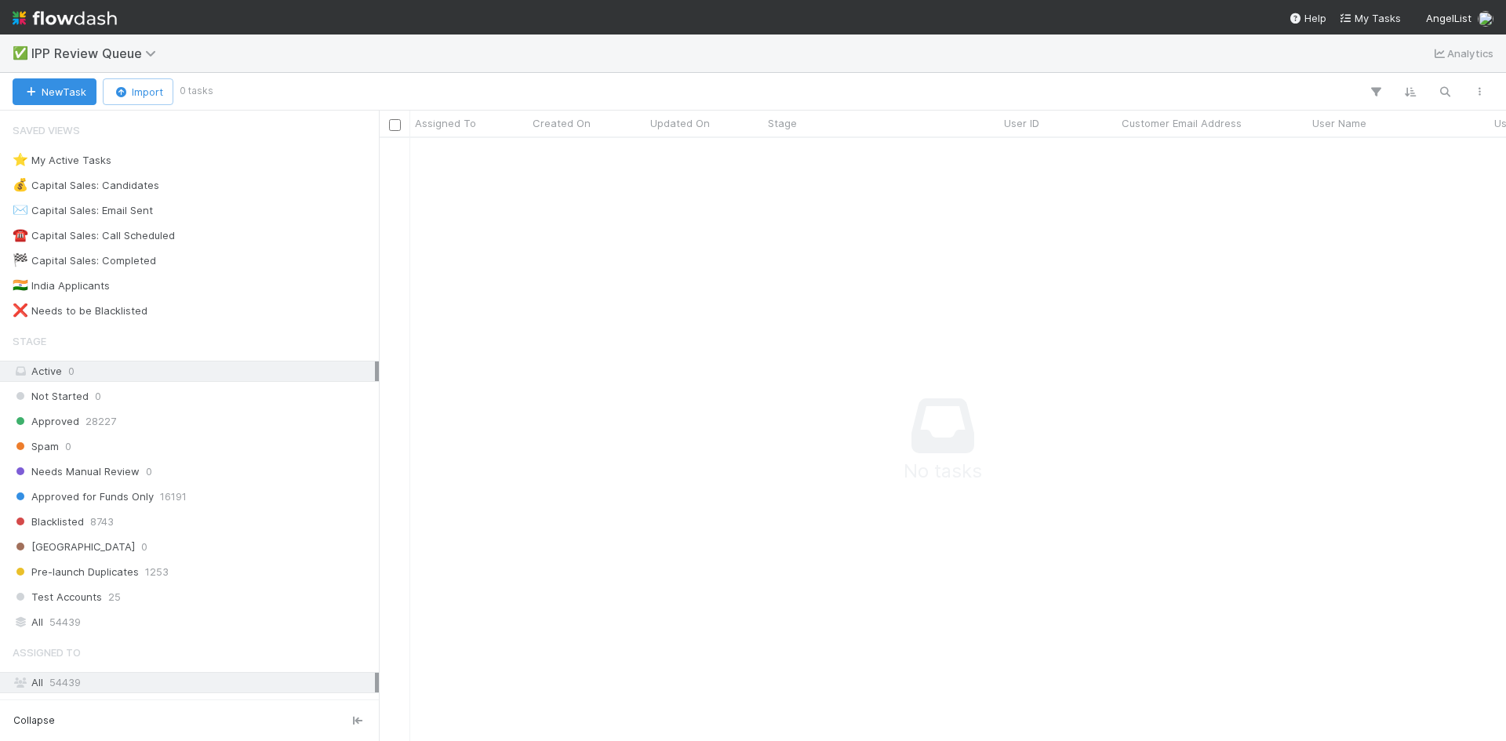
scroll to position [580, 1116]
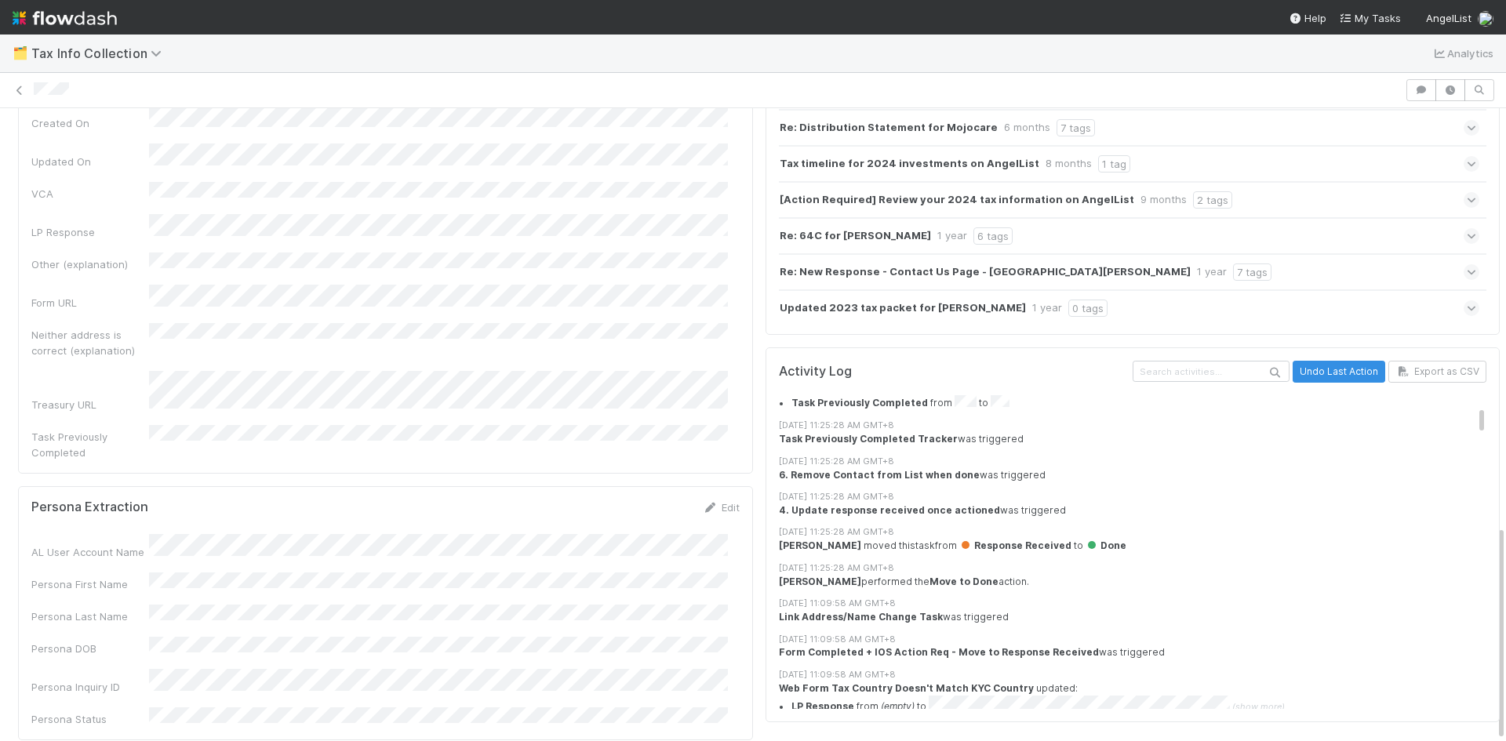
scroll to position [157, 0]
click at [22, 86] on icon at bounding box center [20, 91] width 16 height 10
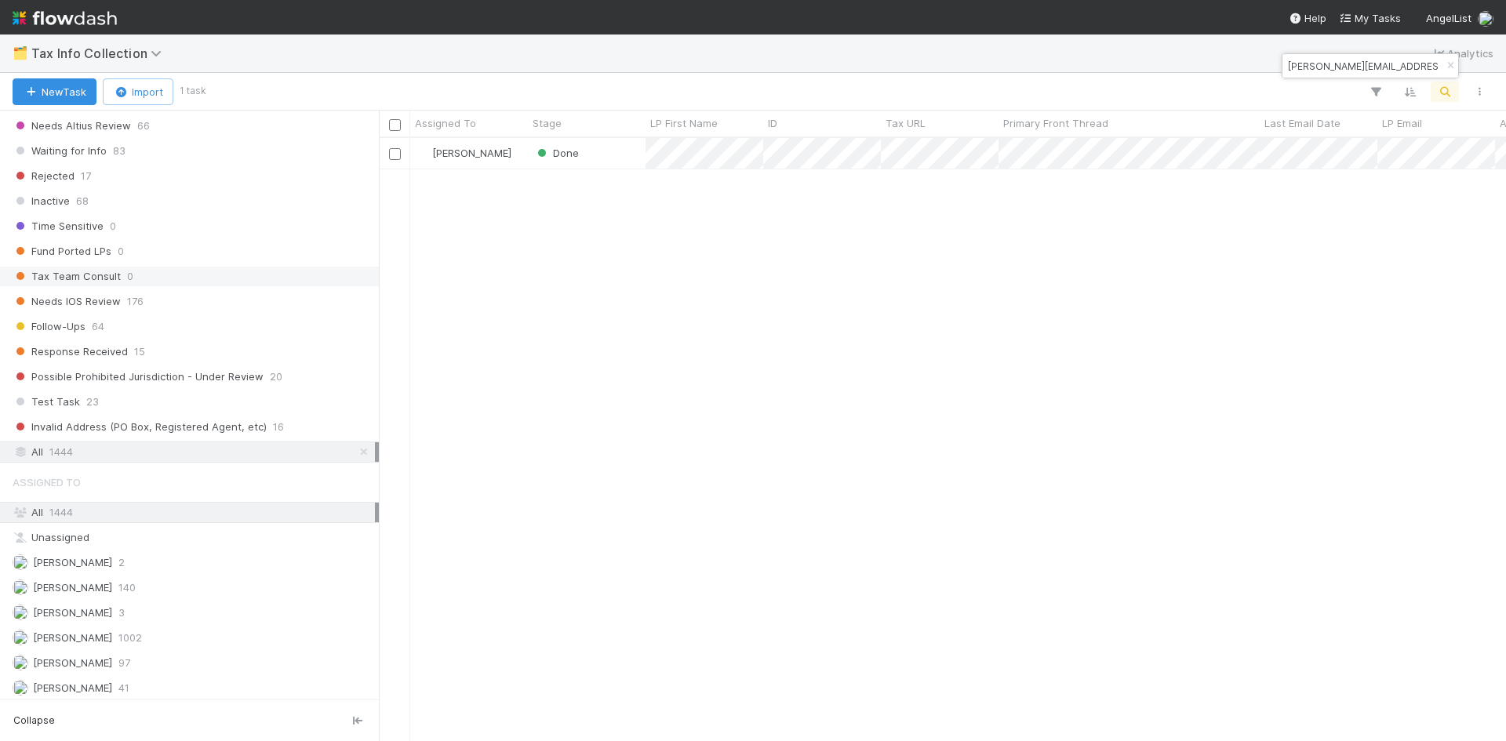
scroll to position [349, 0]
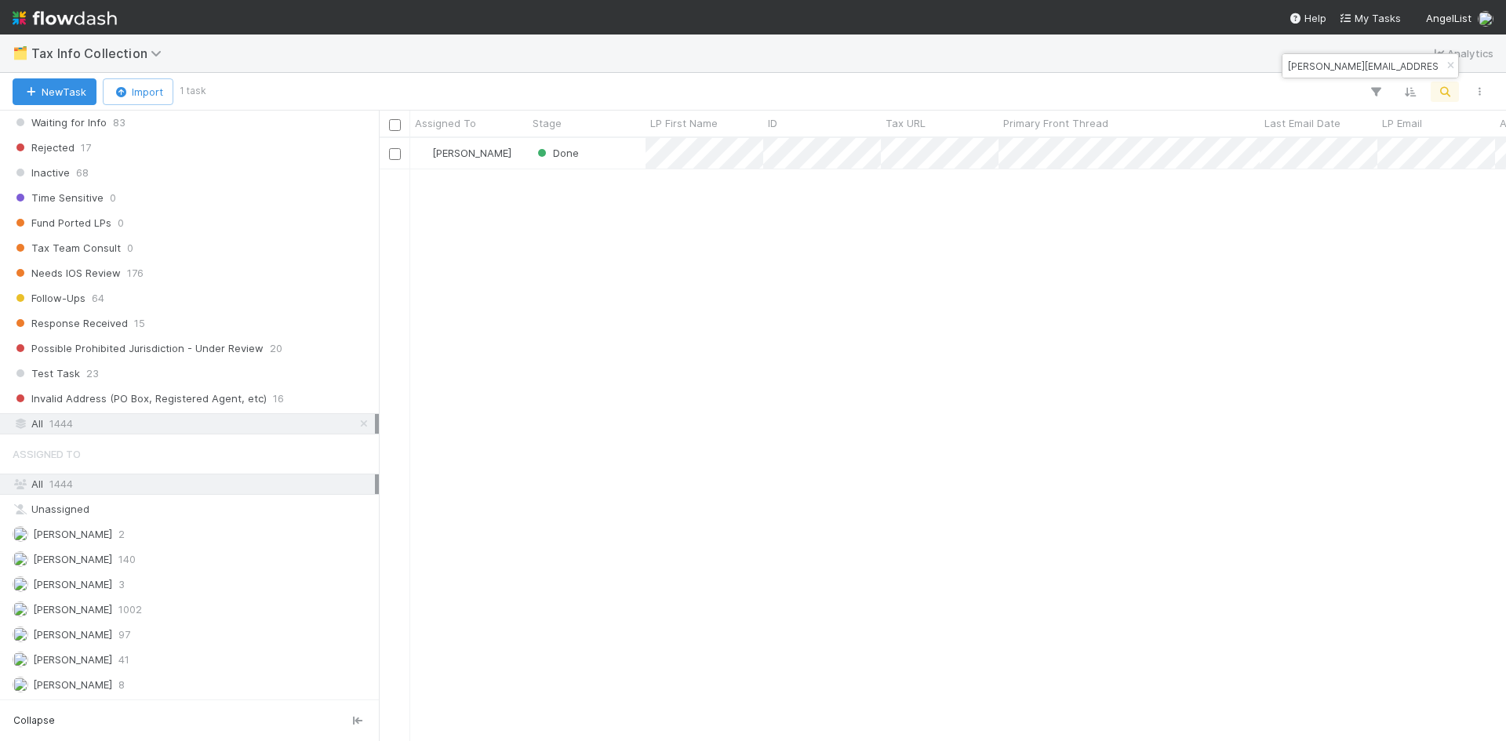
click at [825, 455] on div "William Axalan VI Done 0 0 0 8/21/25, 12:33:19 PM 8/22/25, 11:25:29 AM" at bounding box center [942, 439] width 1127 height 603
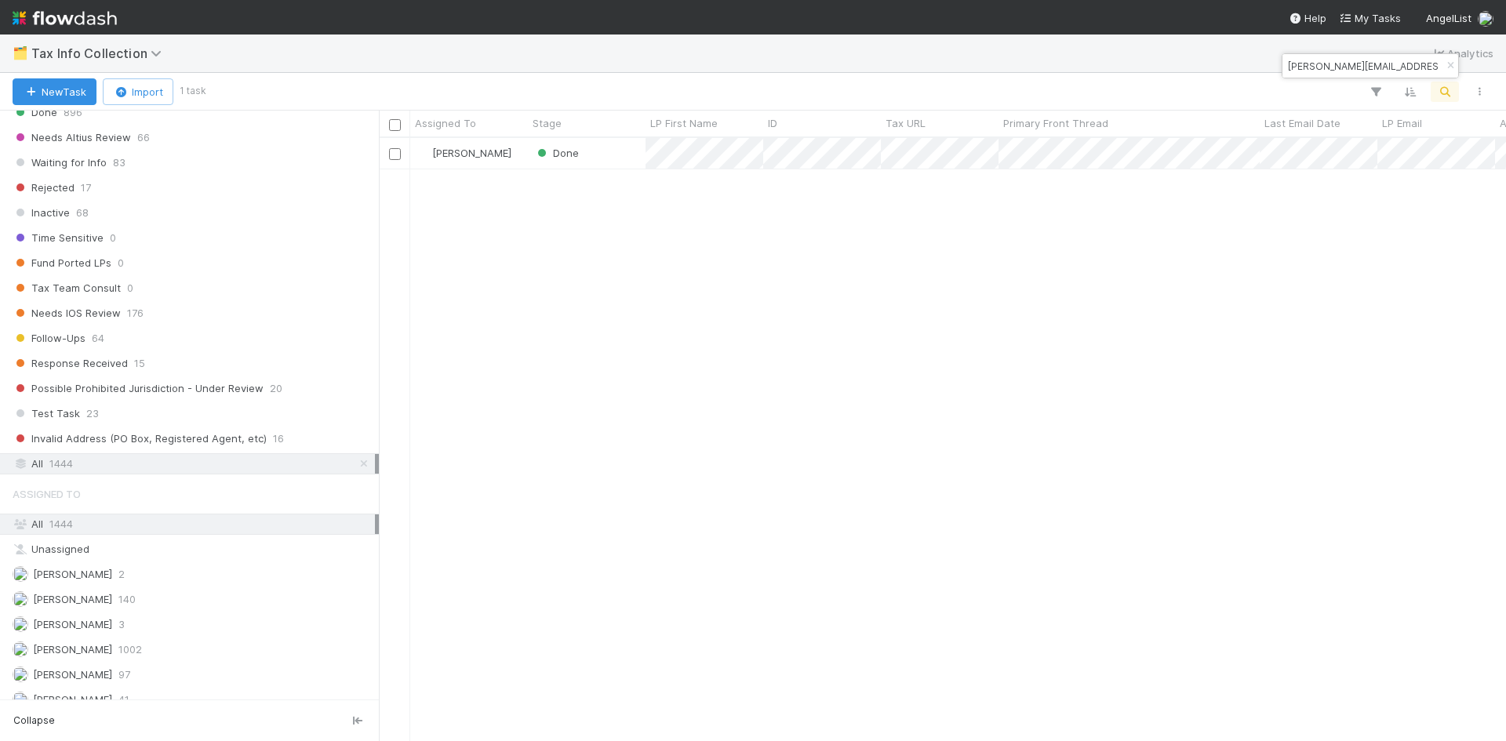
scroll to position [271, 0]
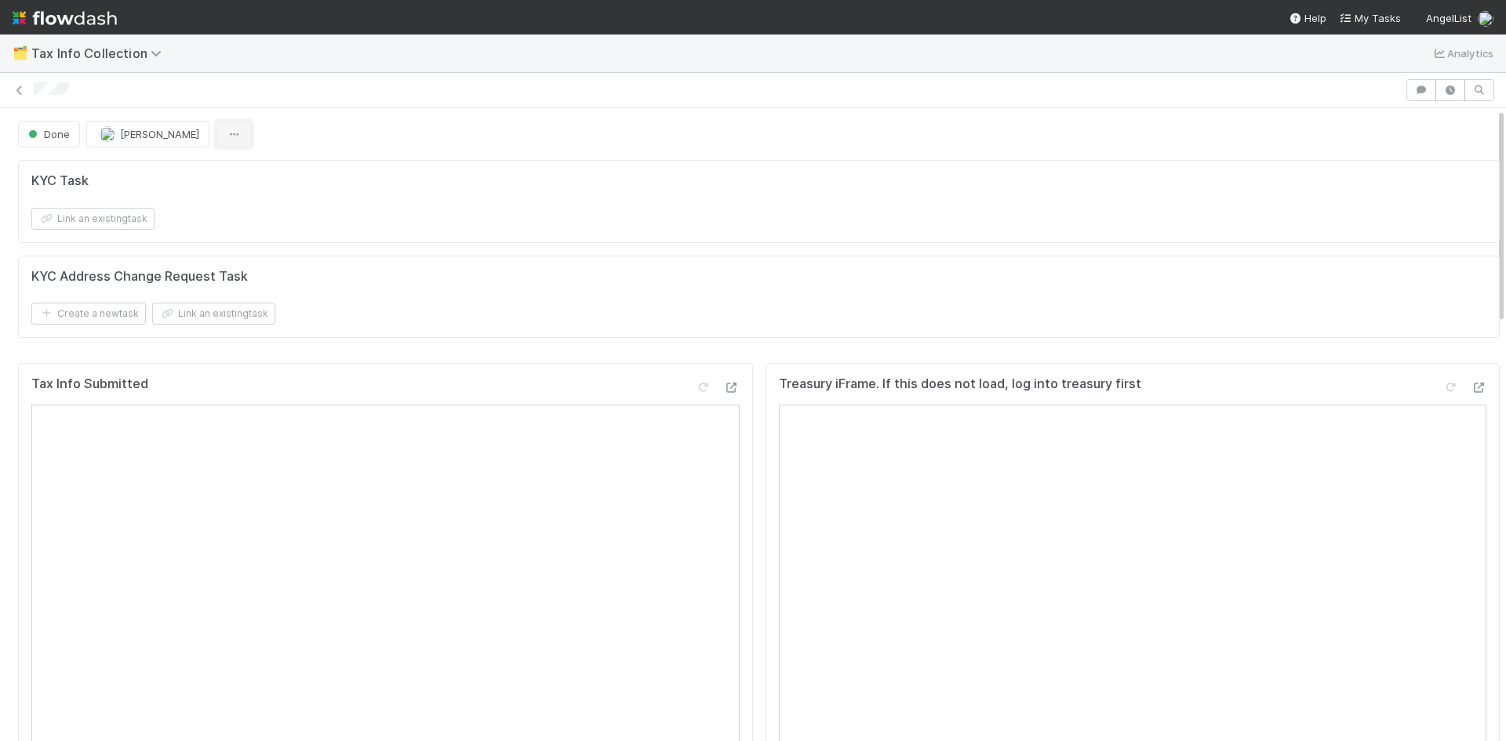
click at [233, 137] on icon "button" at bounding box center [234, 134] width 16 height 10
drag, startPoint x: 681, startPoint y: 94, endPoint x: 592, endPoint y: 15, distance: 118.9
click at [681, 95] on div "Duplicate Delete" at bounding box center [753, 370] width 1506 height 741
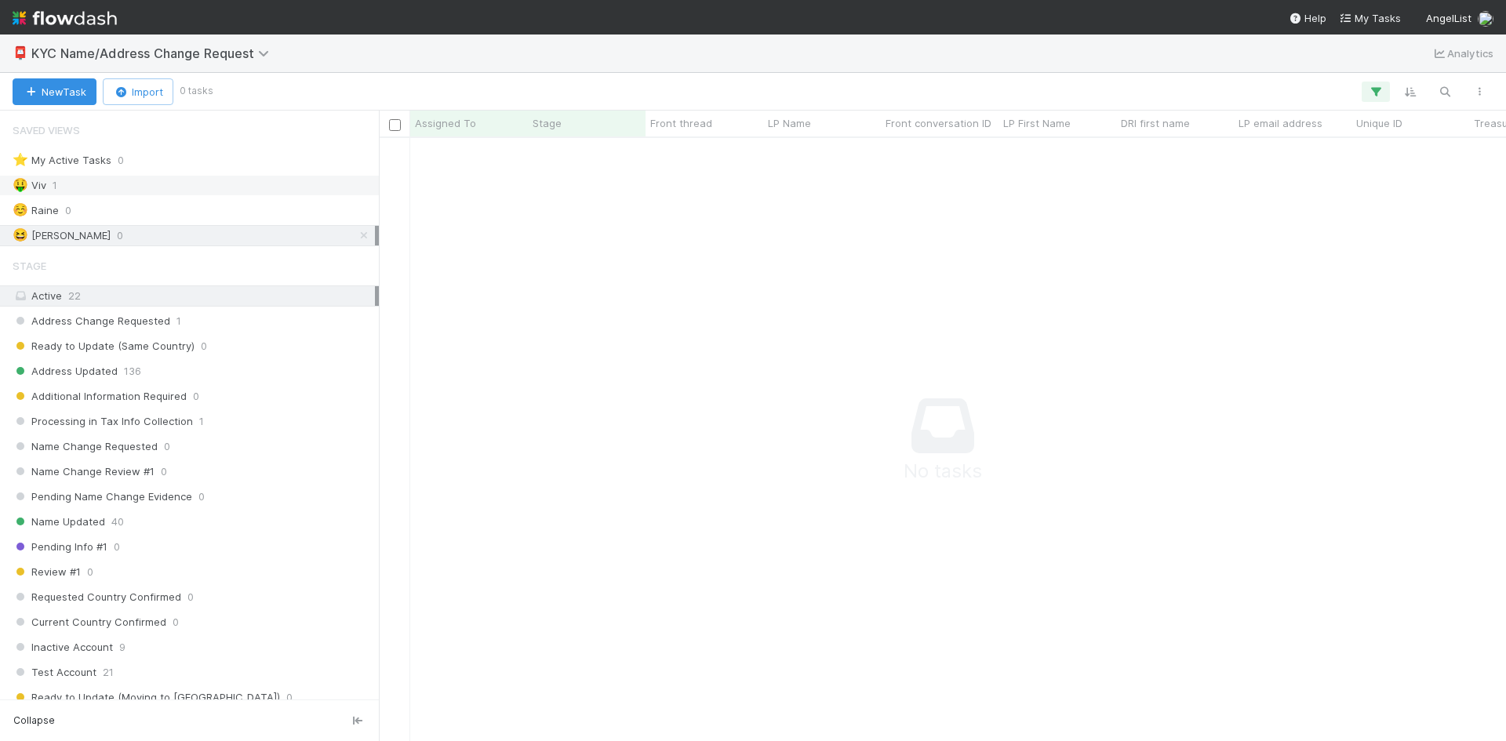
scroll to position [580, 1116]
click at [71, 184] on div "🤑 Viv 1" at bounding box center [194, 186] width 362 height 20
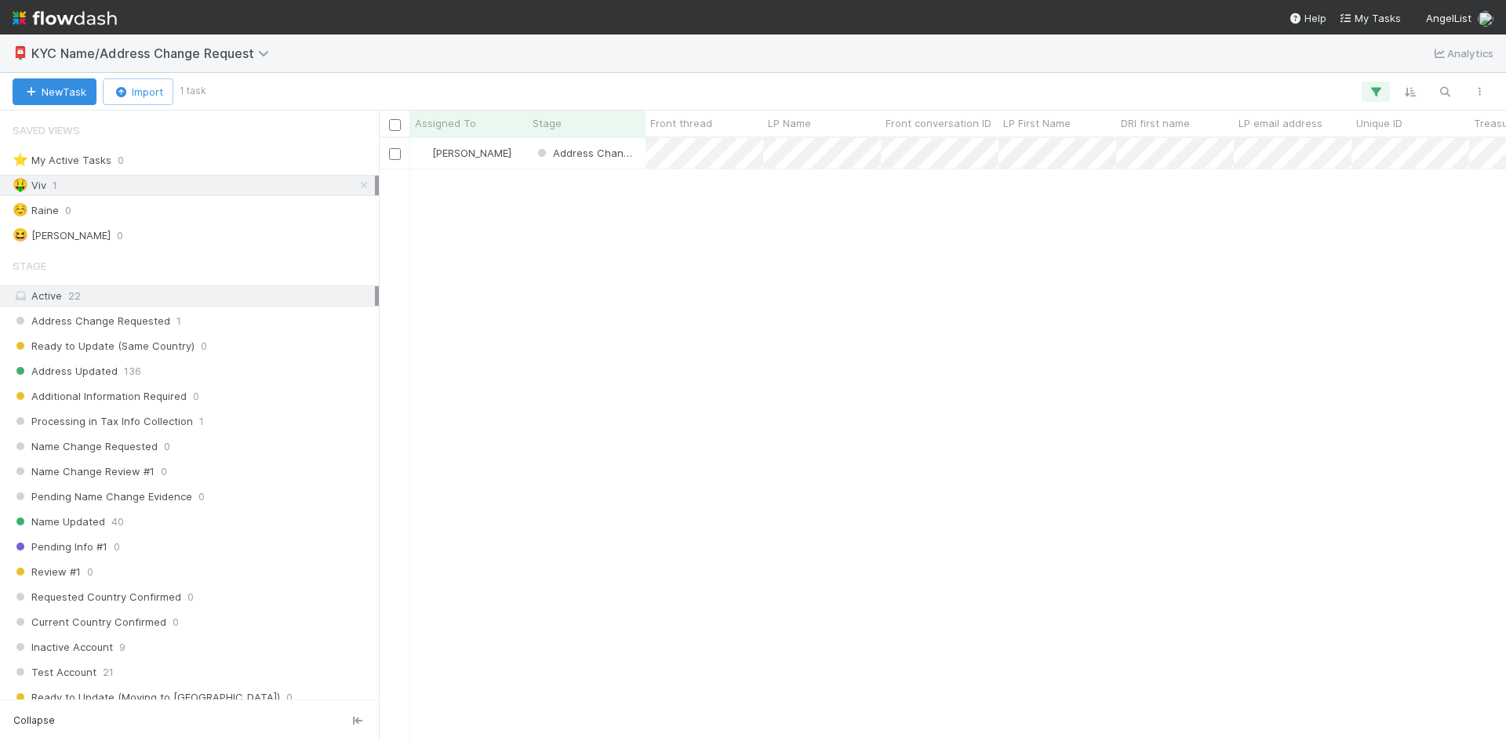
scroll to position [592, 1116]
click at [710, 334] on div "[PERSON_NAME] Address Change Requested 40 0 [DATE] 6:05:36 AM [DATE] 12:37:24 AM" at bounding box center [942, 439] width 1127 height 603
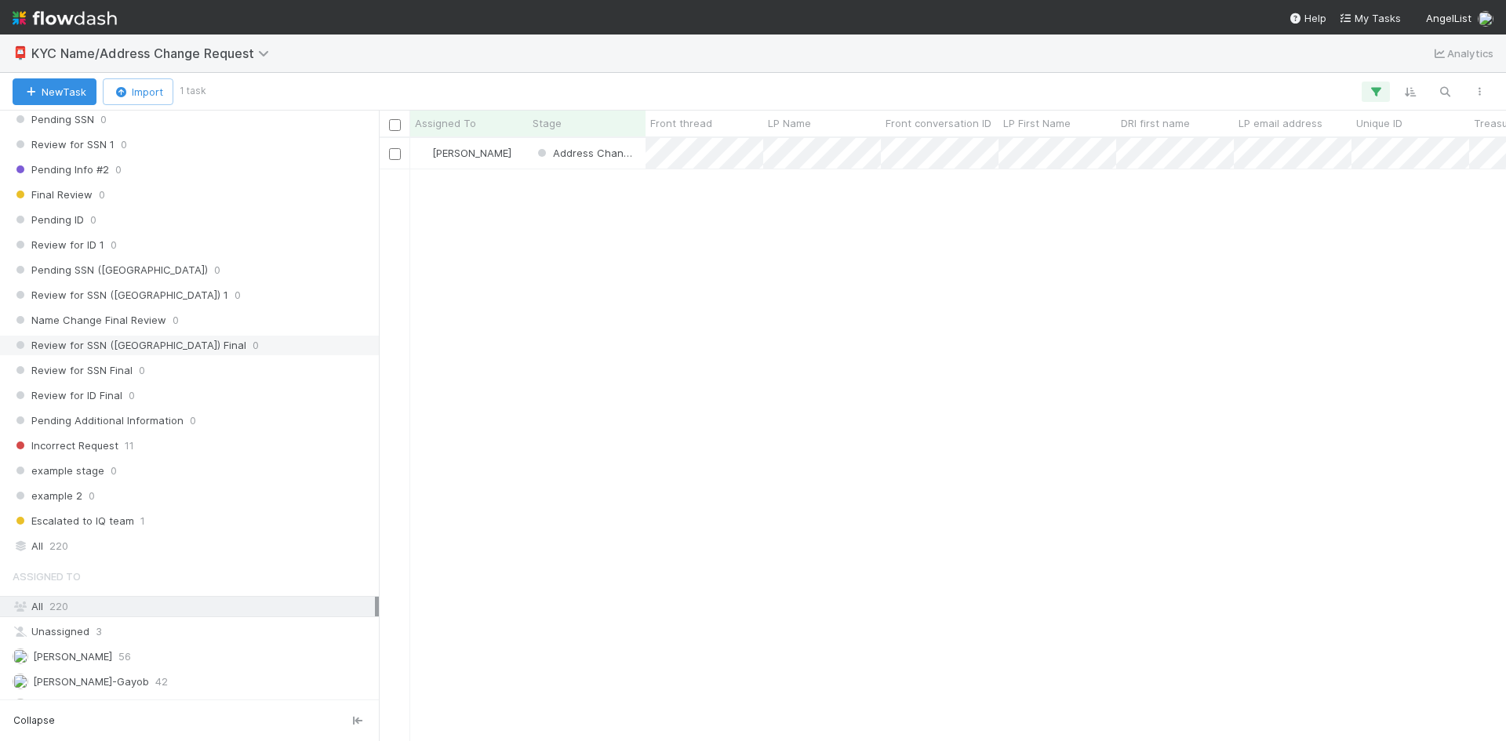
scroll to position [751, 0]
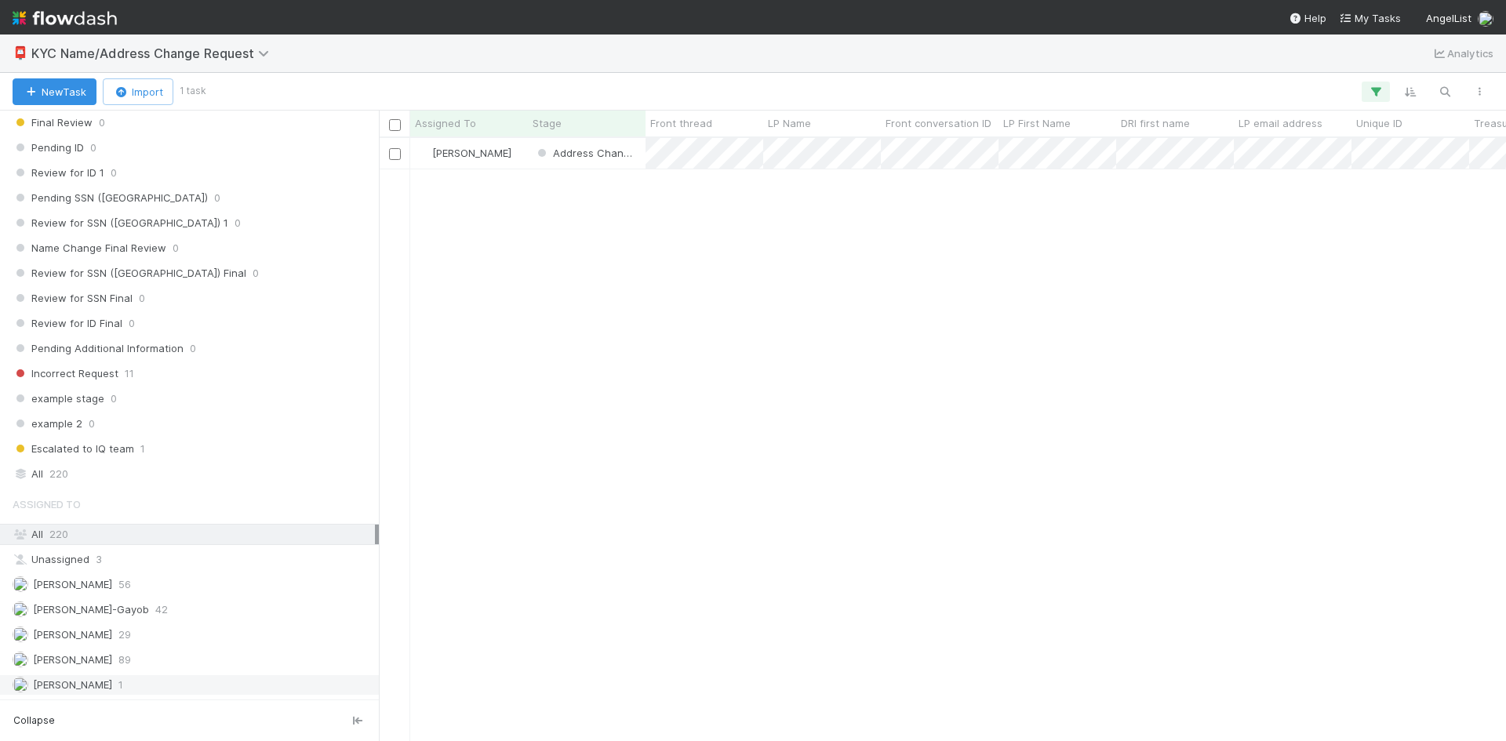
click at [163, 691] on div "William Axalan VI 1" at bounding box center [194, 685] width 362 height 20
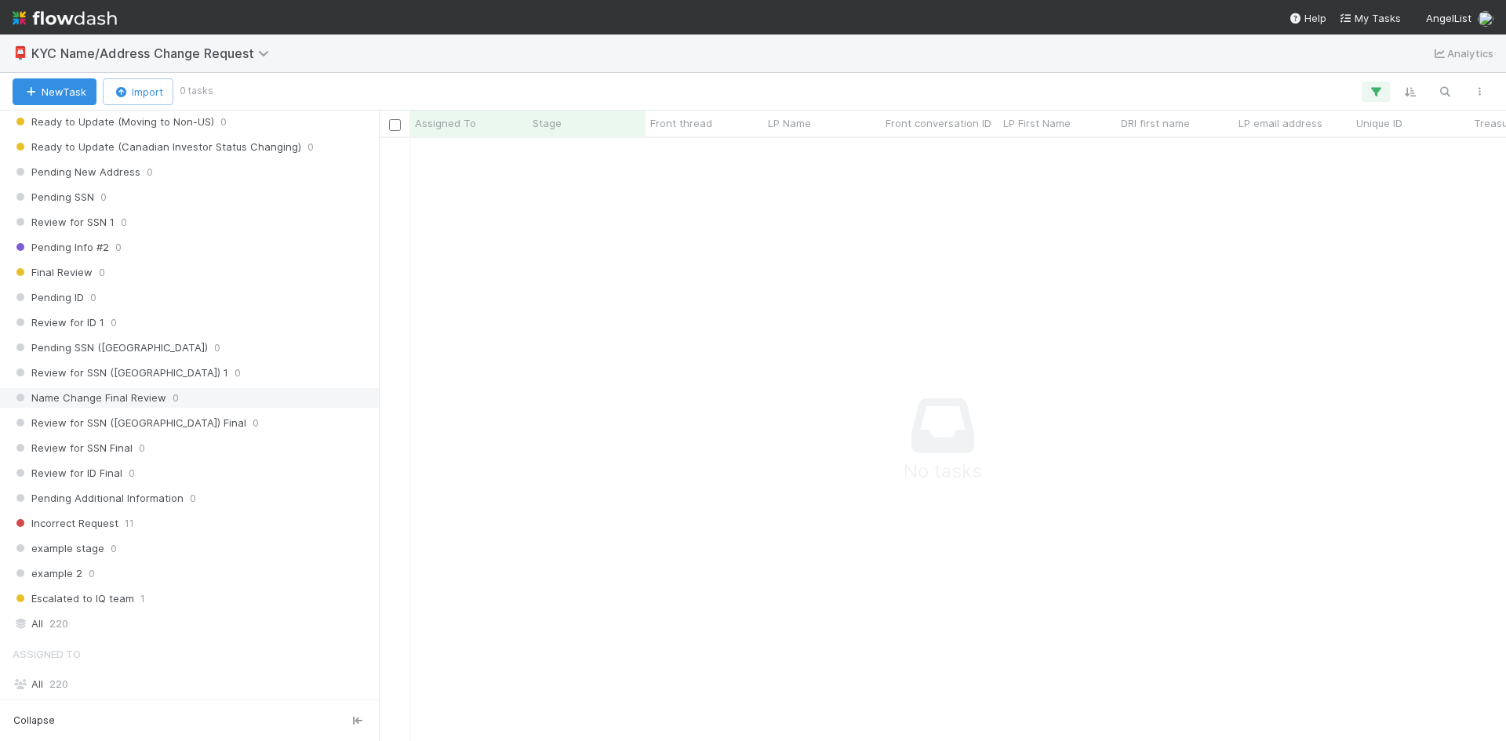
scroll to position [672, 0]
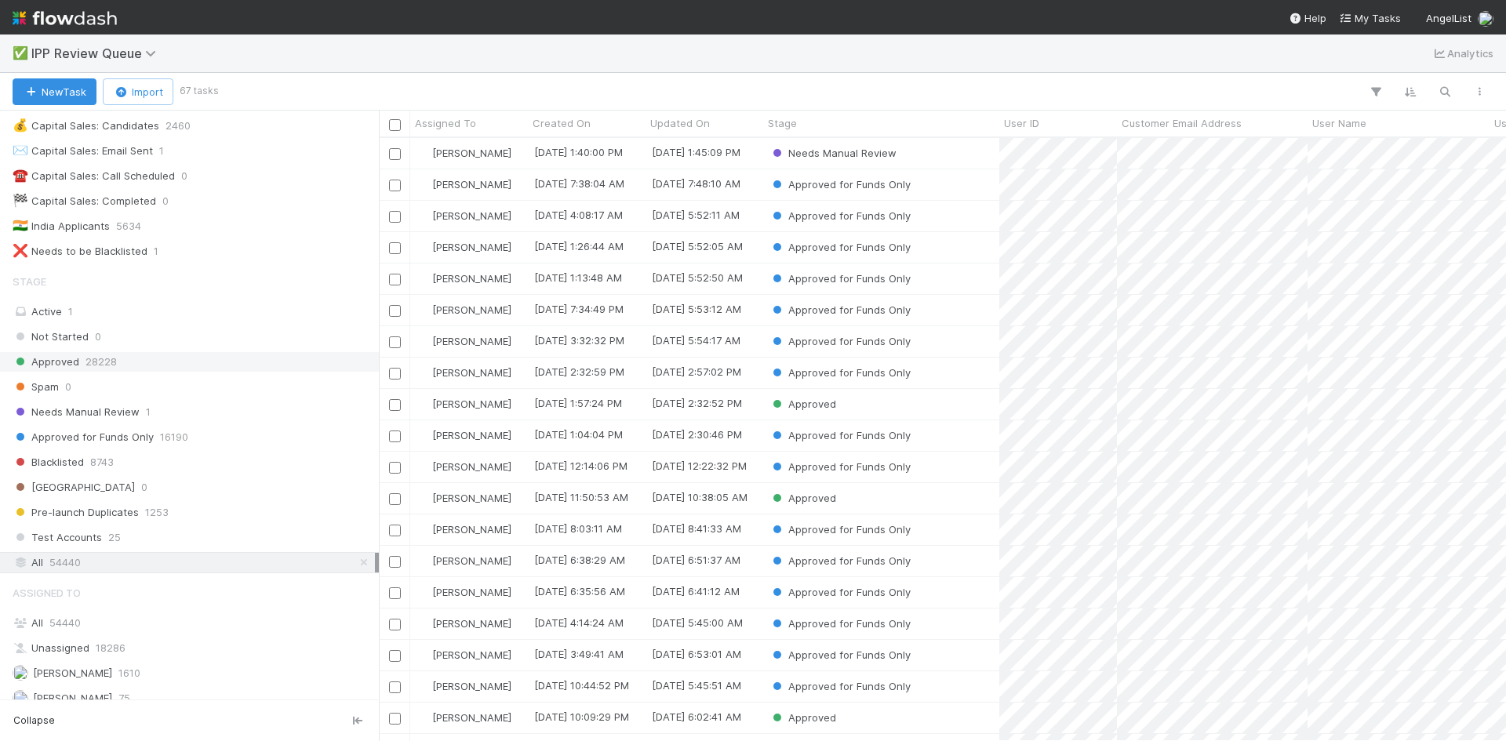
scroll to position [42, 0]
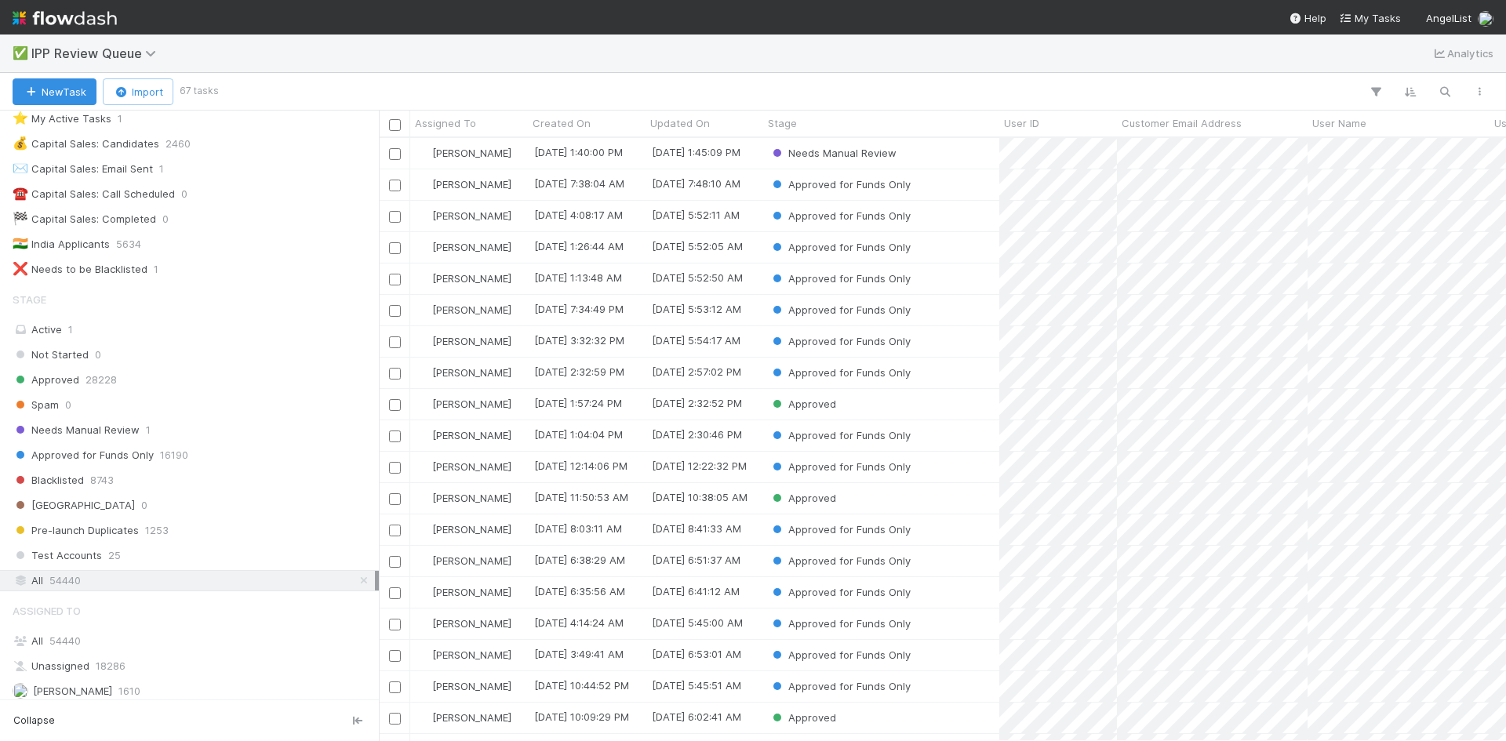
click at [356, 583] on icon at bounding box center [364, 581] width 16 height 10
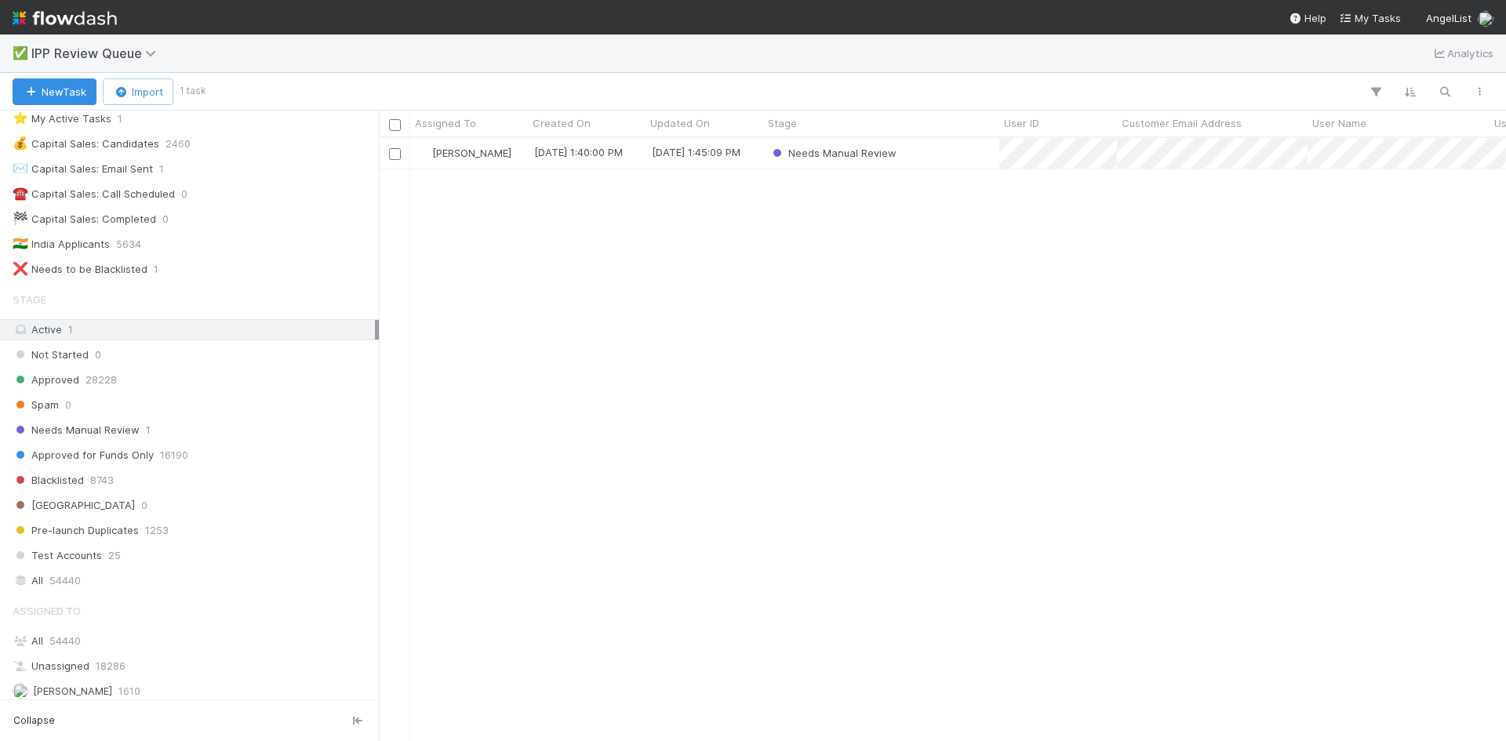
scroll to position [592, 1116]
click at [952, 147] on div "Needs Manual Review" at bounding box center [881, 153] width 236 height 31
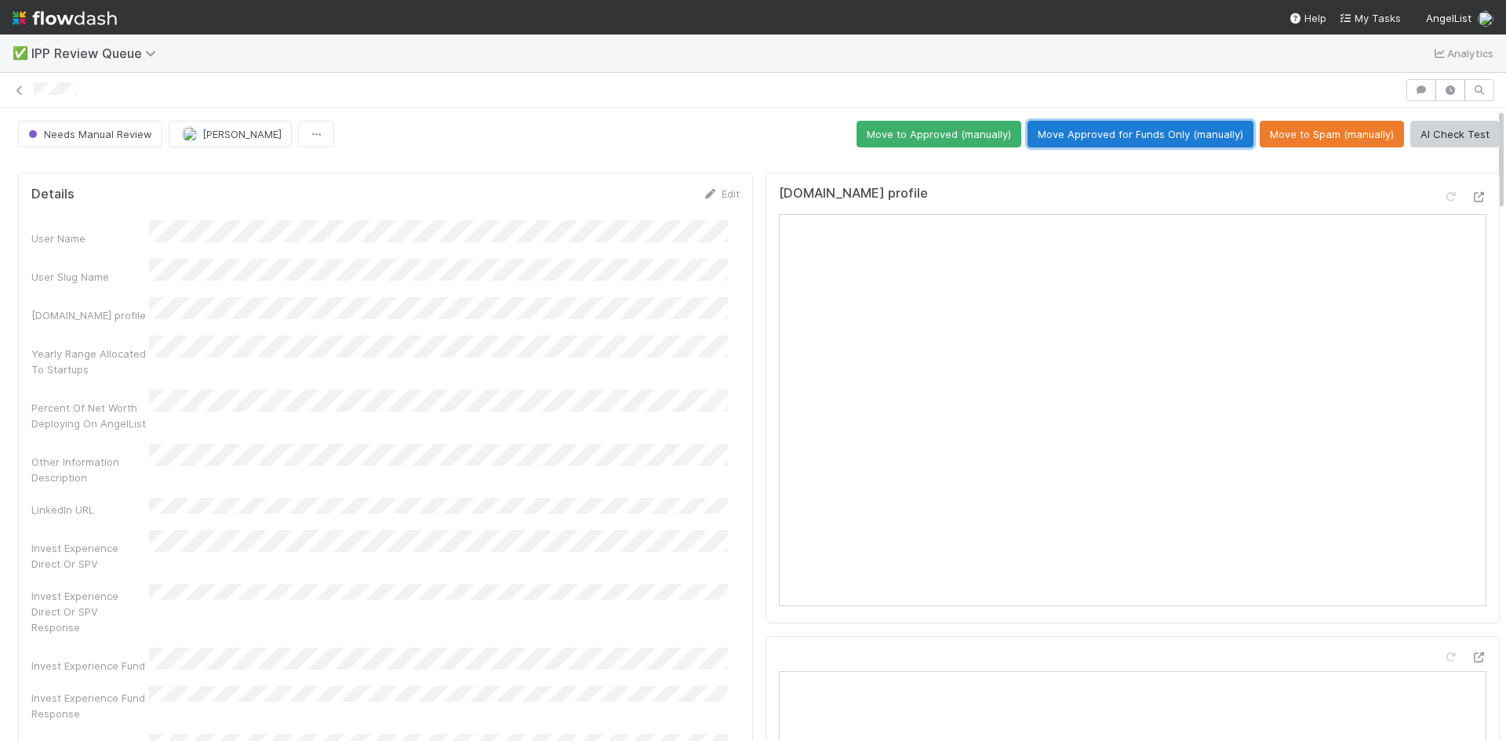
click at [1112, 131] on button "Move Approved for Funds Only (manually)" at bounding box center [1141, 134] width 226 height 27
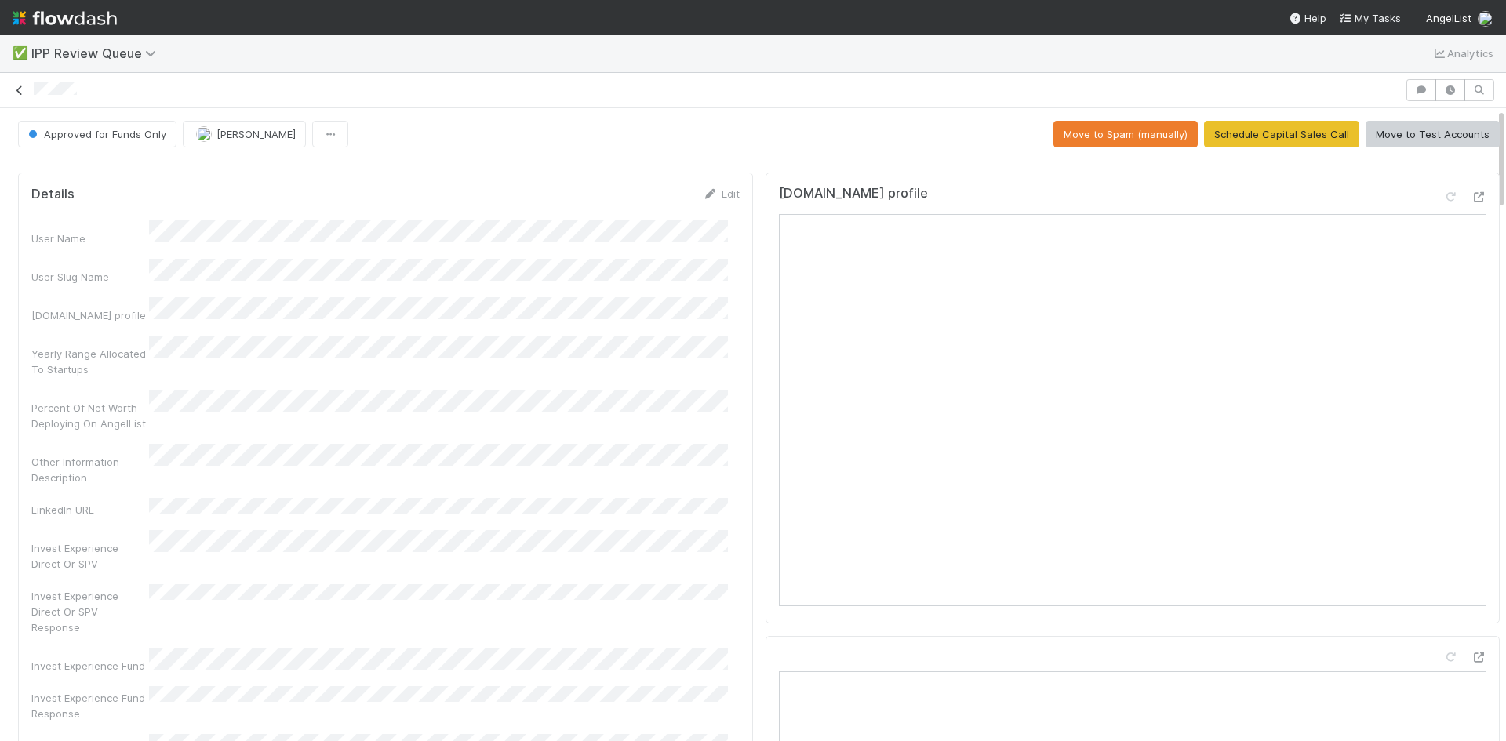
click at [20, 93] on icon at bounding box center [20, 91] width 16 height 10
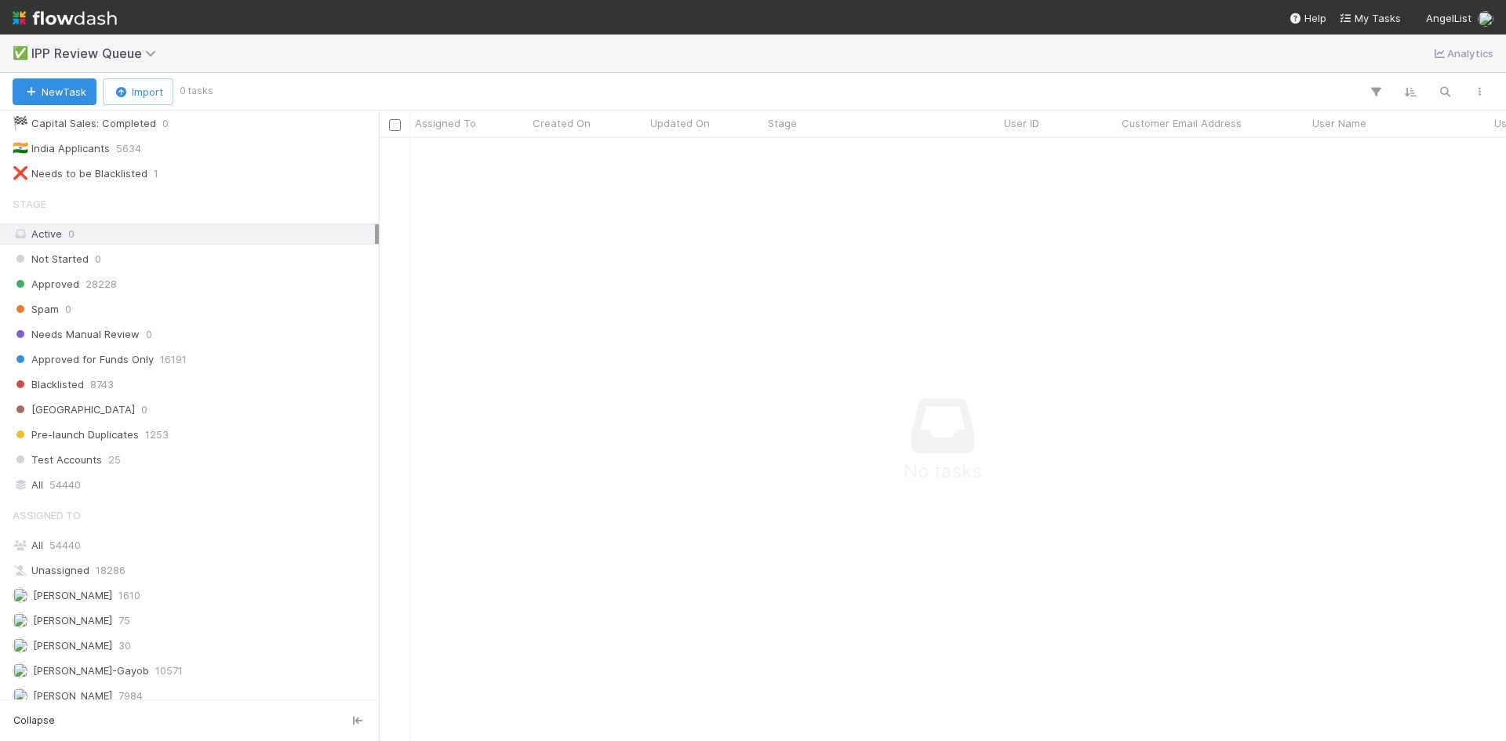
scroll to position [157, 0]
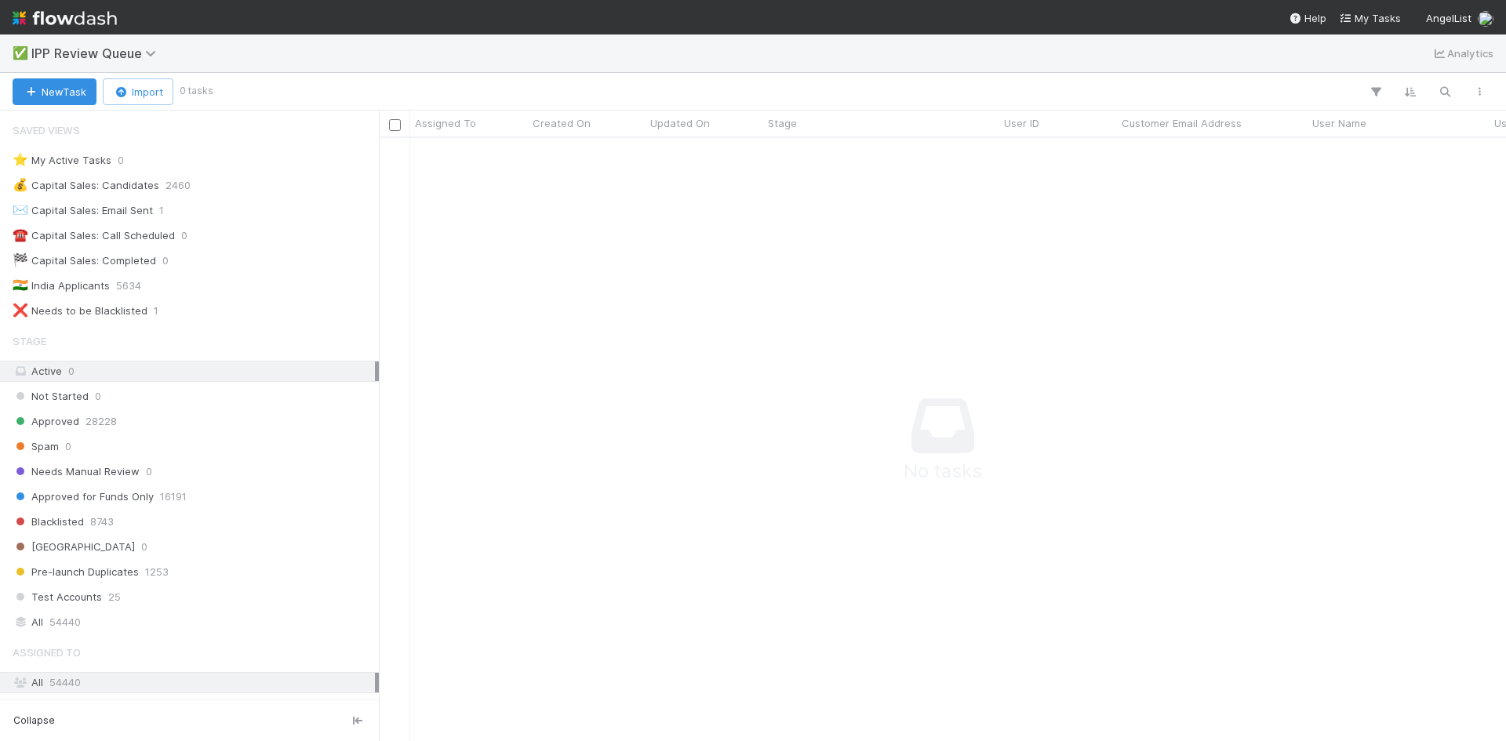
scroll to position [580, 1116]
